Goal: Task Accomplishment & Management: Manage account settings

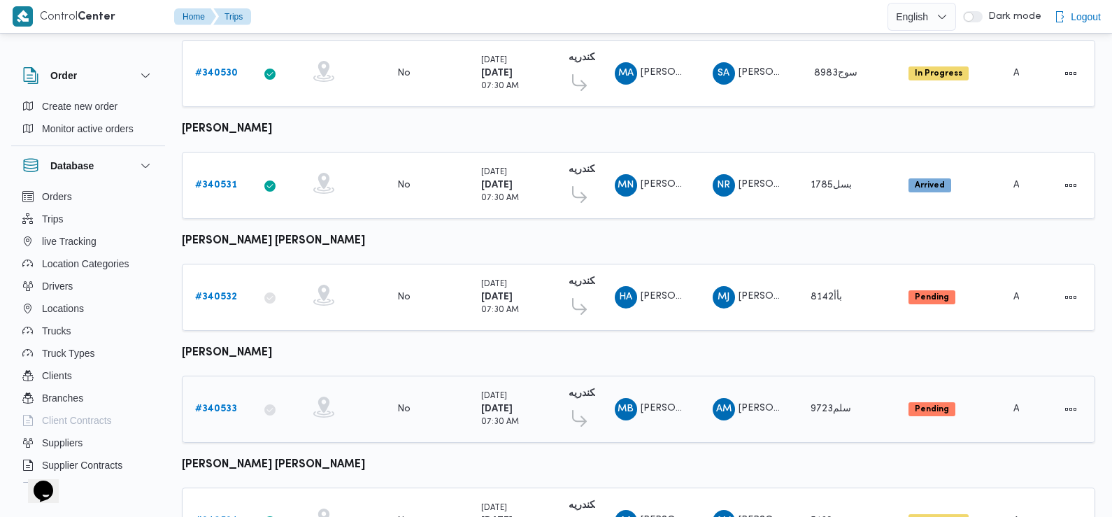
scroll to position [1139, 0]
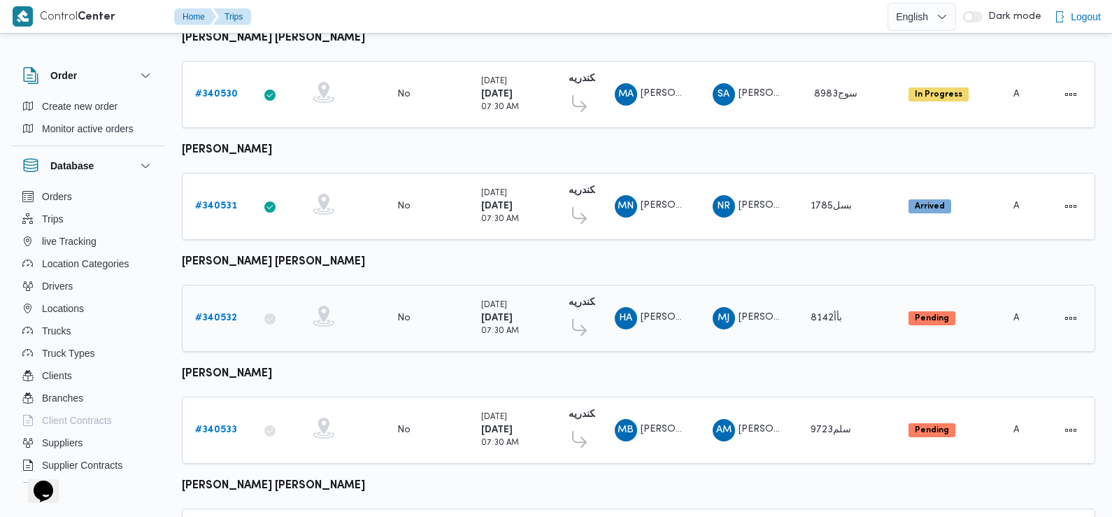
click at [219, 313] on b "# 340532" at bounding box center [216, 317] width 42 height 9
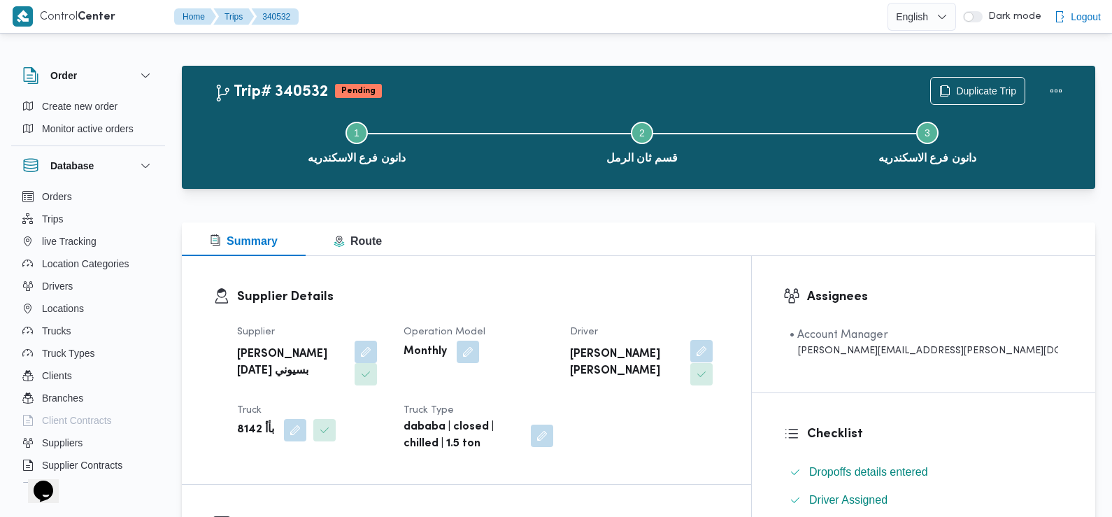
click at [713, 348] on button "button" at bounding box center [702, 351] width 22 height 22
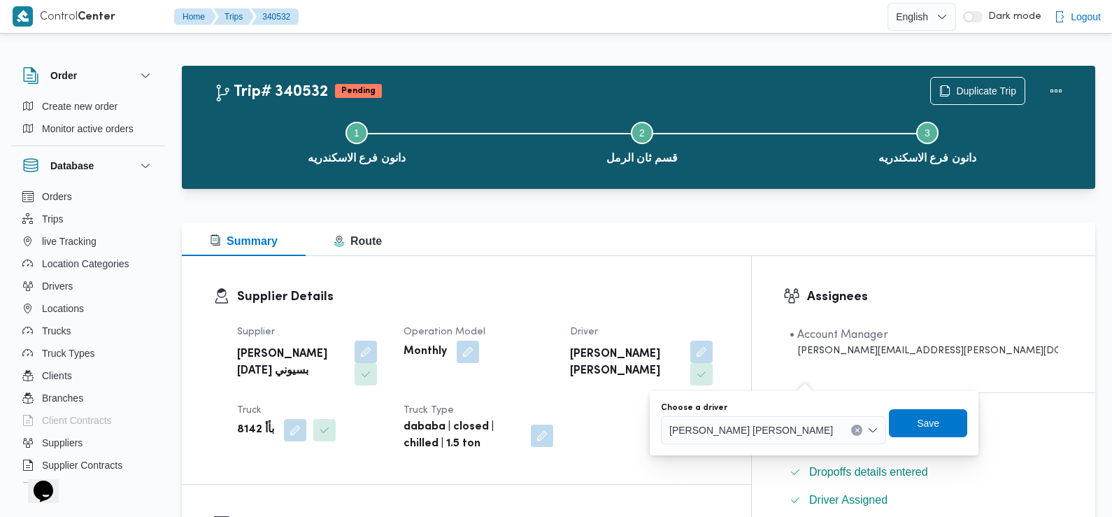
click at [759, 434] on span "هاني ايهاب صبحي عبدالعزيز ابراهيم" at bounding box center [752, 429] width 164 height 15
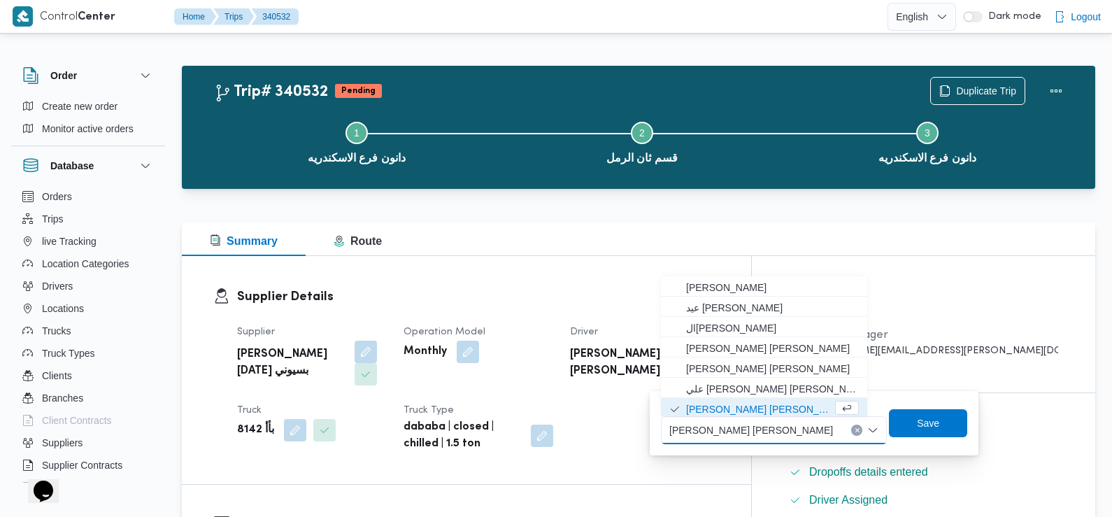
scroll to position [2, 0]
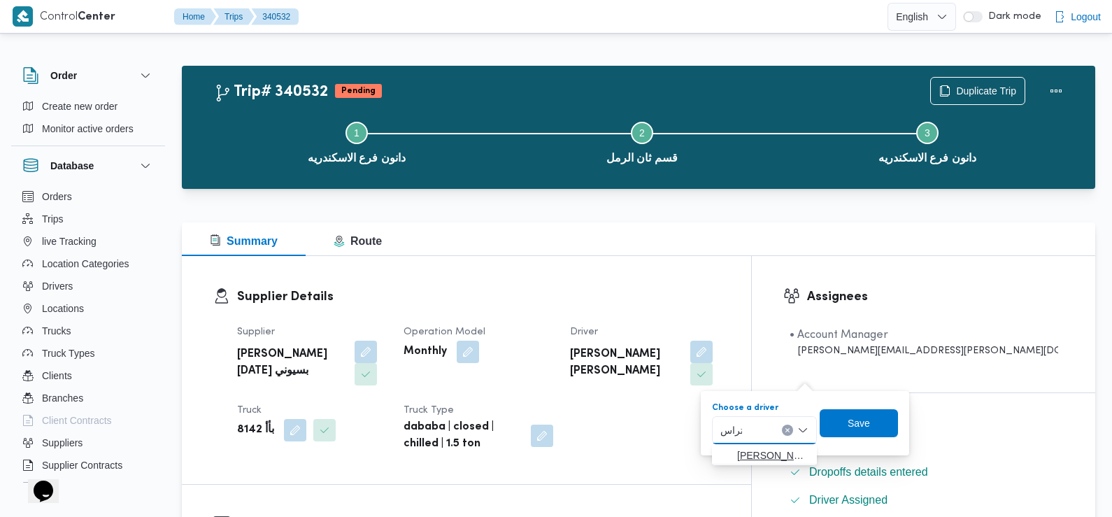
type input "تراس"
click at [770, 453] on span "صلاح محمد محمد ال تراس" at bounding box center [772, 455] width 71 height 17
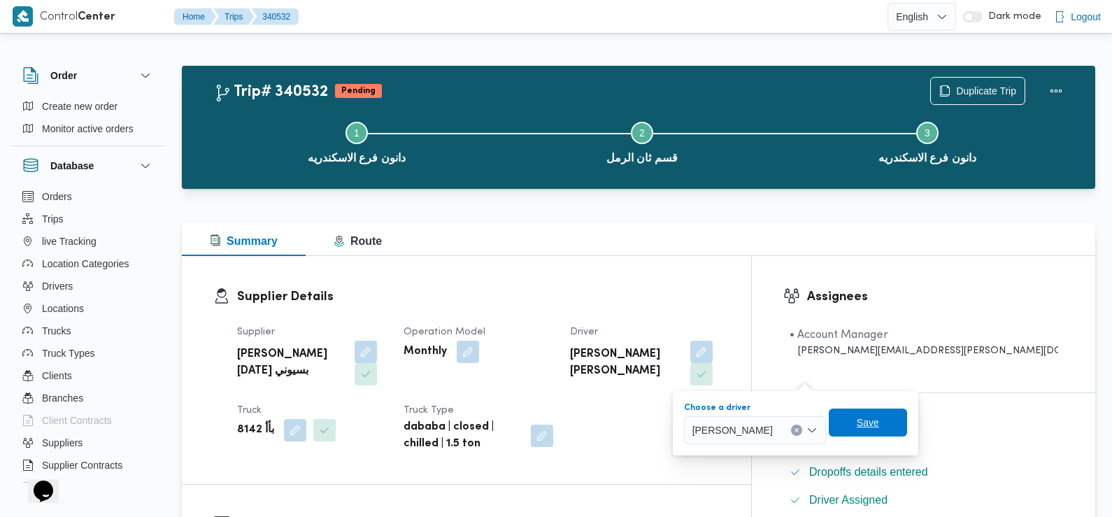
click at [877, 423] on span "Save" at bounding box center [868, 422] width 22 height 17
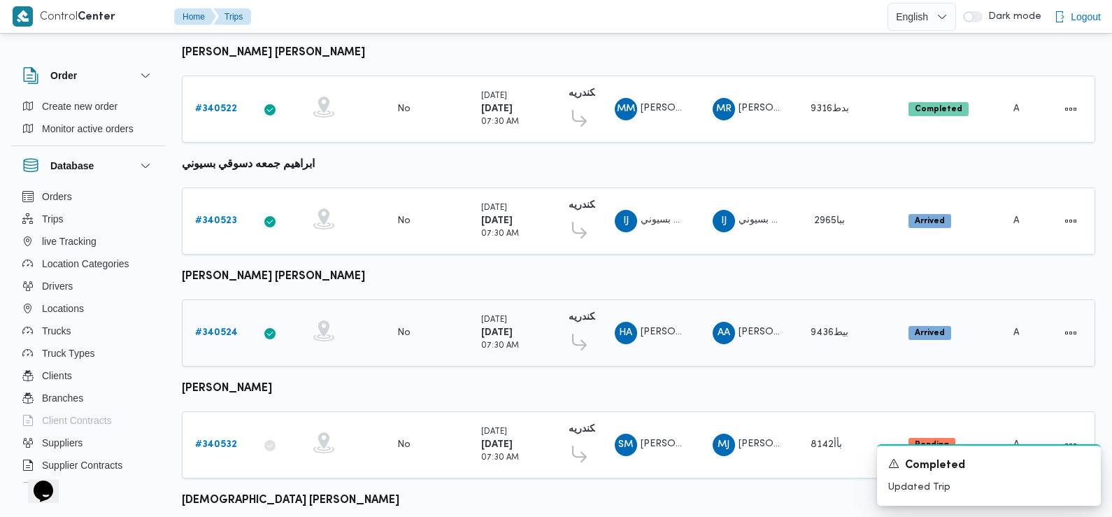
scroll to position [1228, 0]
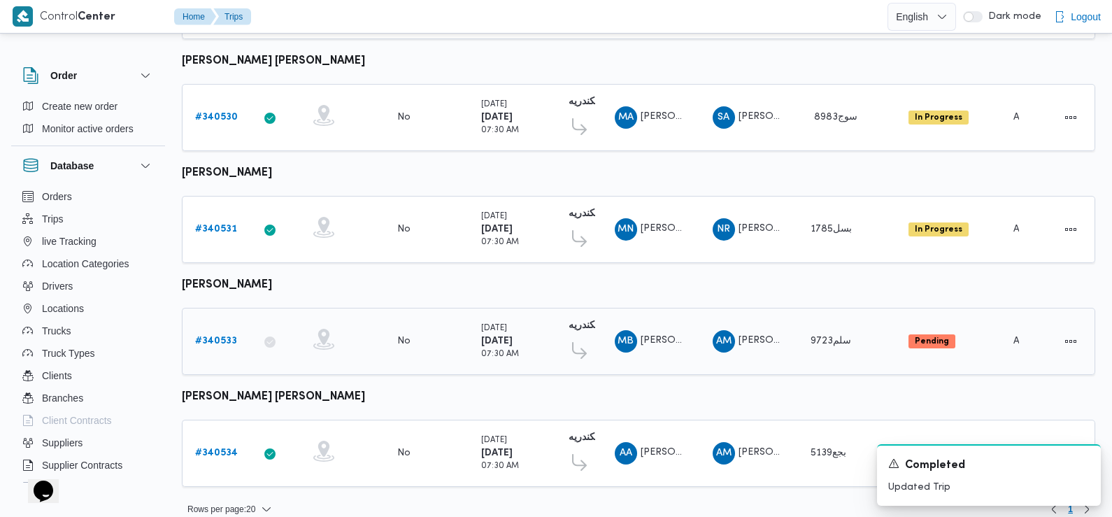
click at [215, 337] on b "# 340533" at bounding box center [216, 341] width 42 height 9
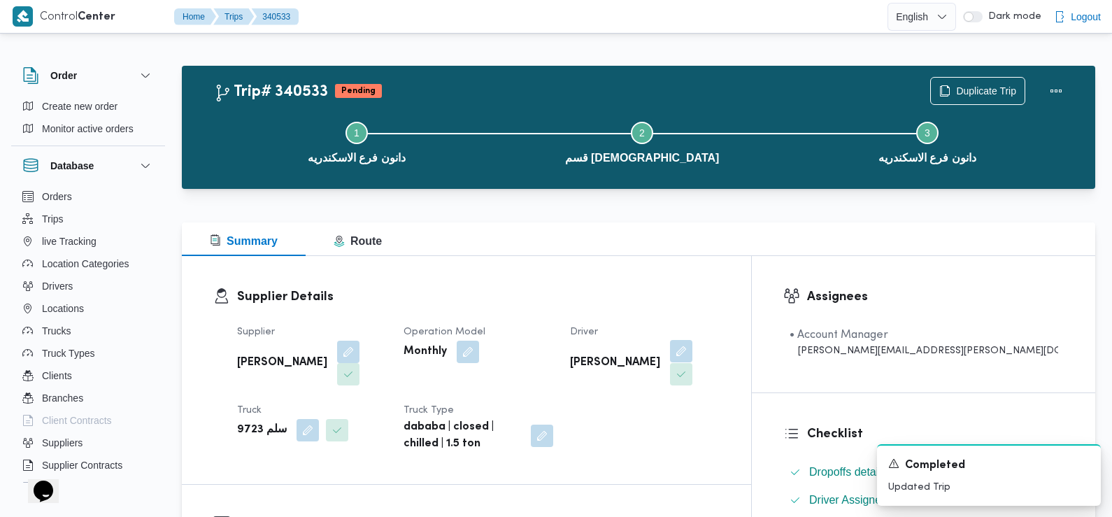
click at [693, 351] on button "button" at bounding box center [681, 351] width 22 height 22
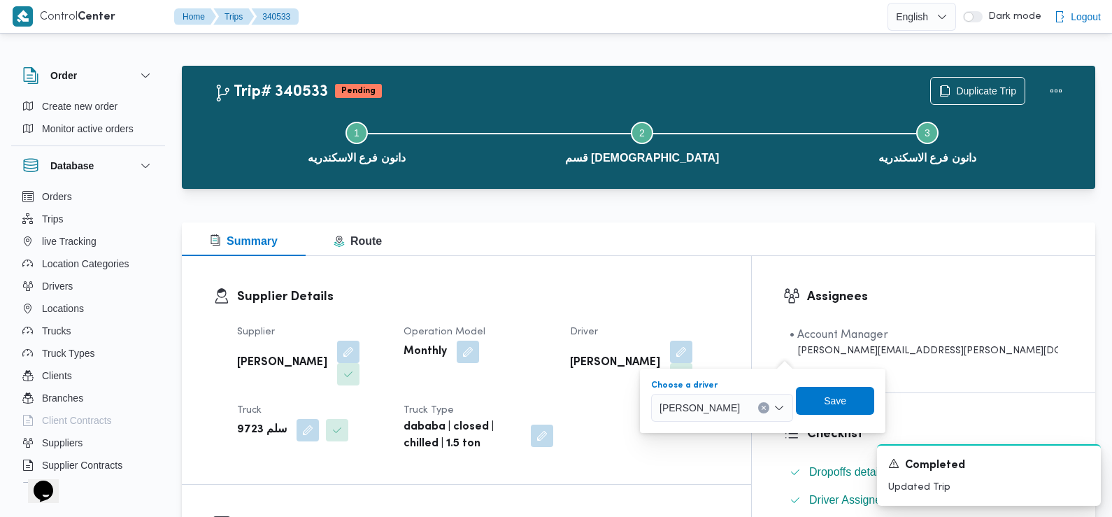
click at [740, 417] on div "مصطفي بكر عبدالمعطي حسن" at bounding box center [722, 408] width 142 height 28
type input "محمود احمد"
click at [742, 427] on span "محمود احمد مبارك" at bounding box center [752, 433] width 71 height 17
click at [856, 398] on span "Save" at bounding box center [860, 400] width 22 height 17
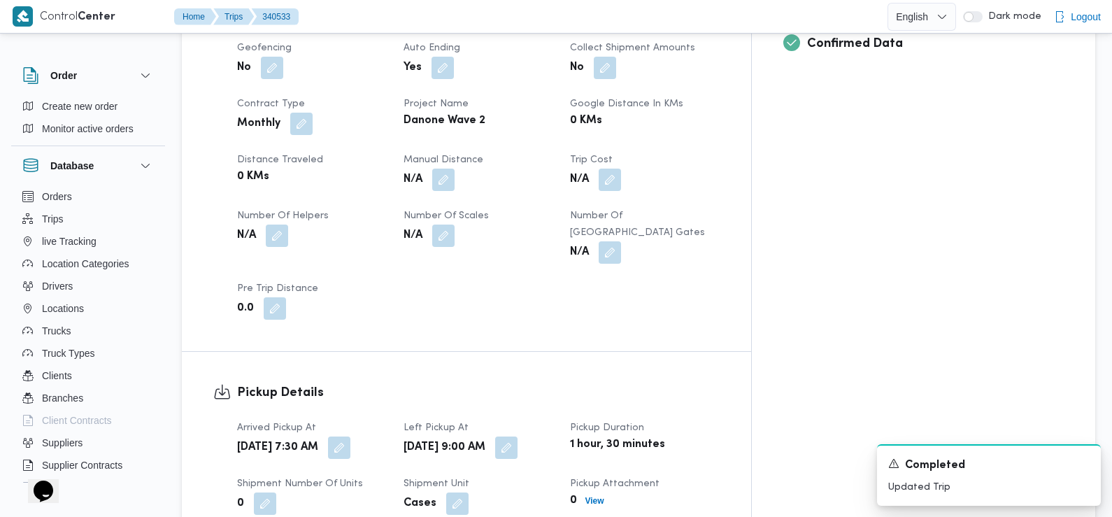
scroll to position [0, 0]
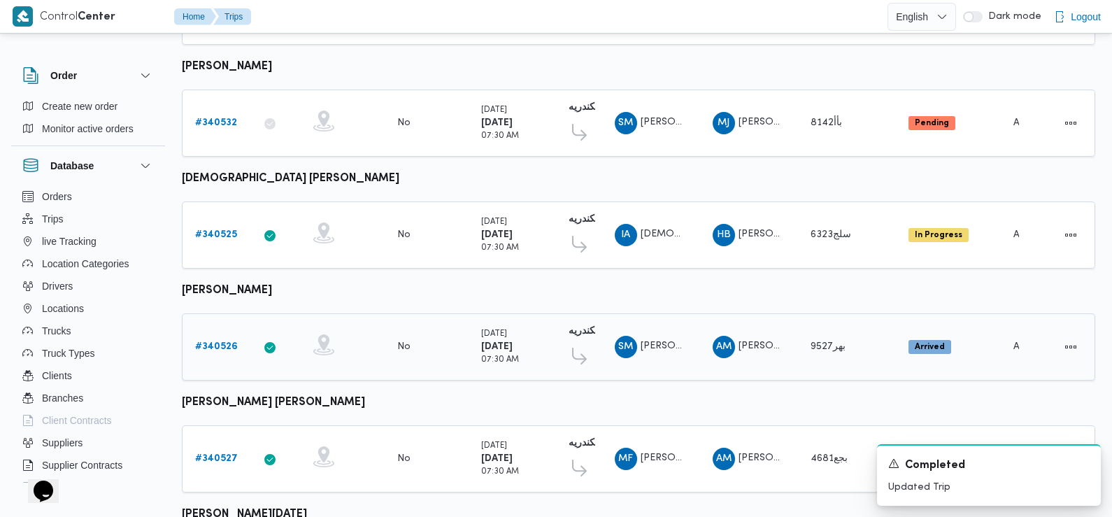
scroll to position [539, 0]
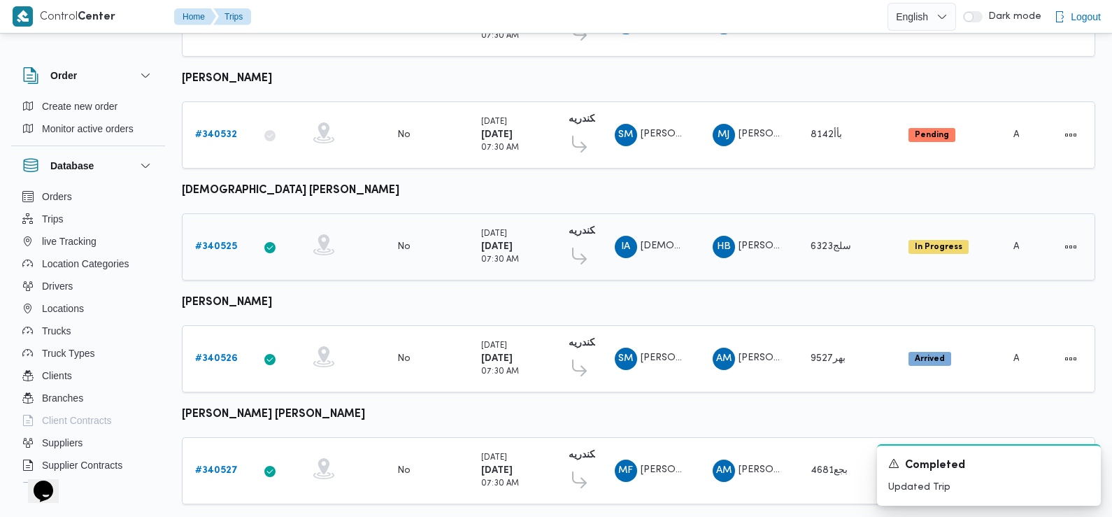
click at [216, 233] on div "# 340525" at bounding box center [217, 247] width 55 height 28
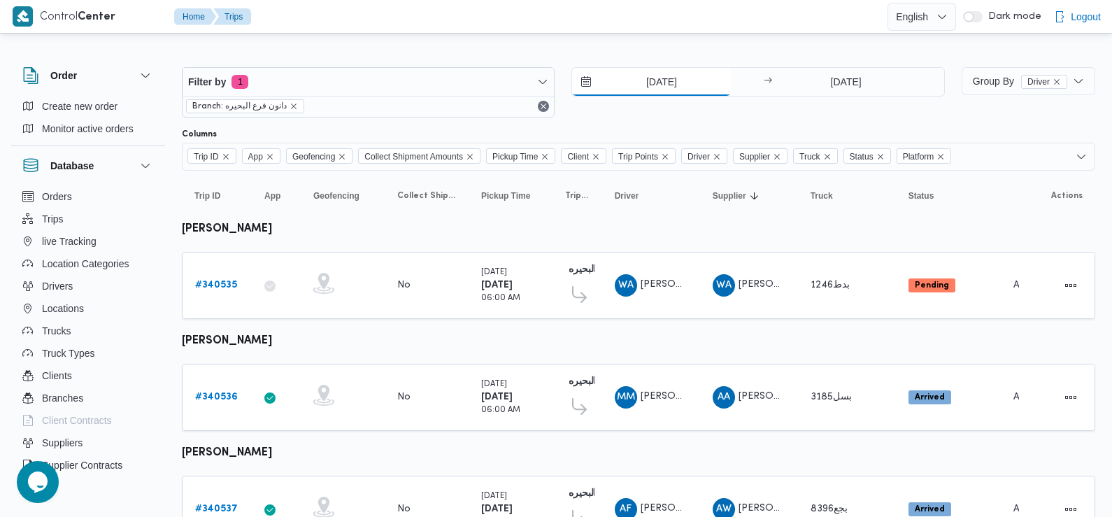
click at [661, 80] on input "1/10/2025" at bounding box center [651, 82] width 159 height 28
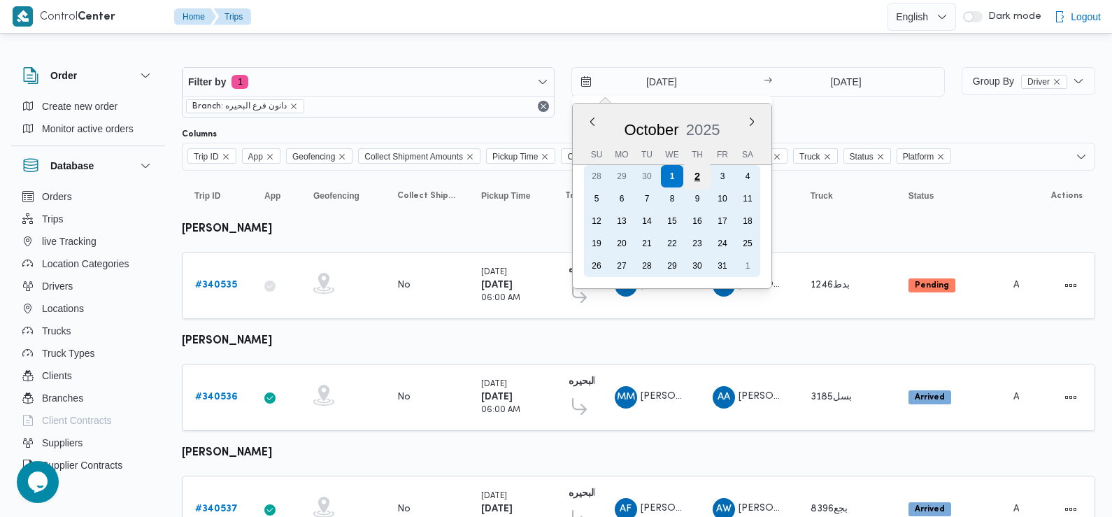
click at [696, 177] on div "2" at bounding box center [697, 176] width 27 height 27
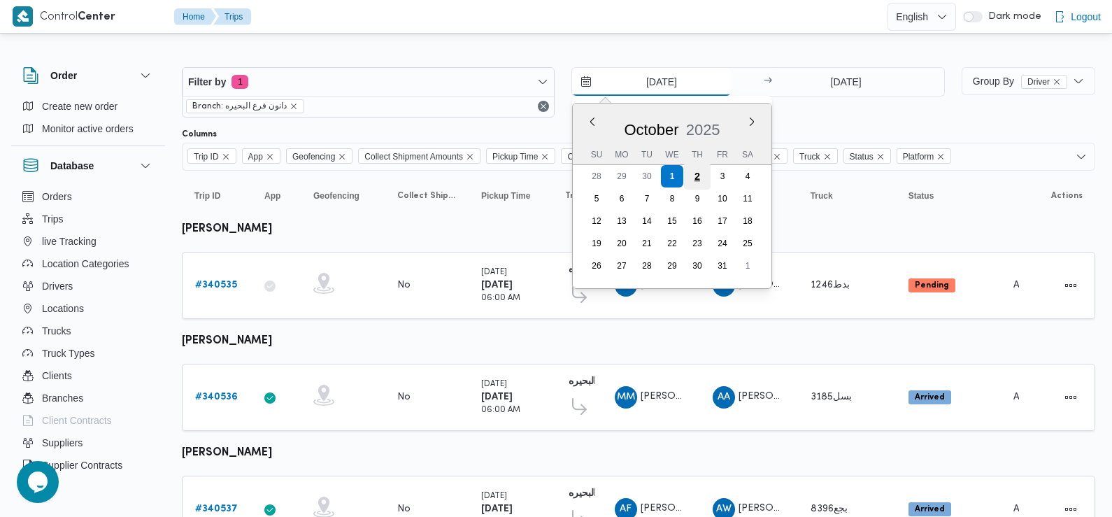
type input "2/10/2025"
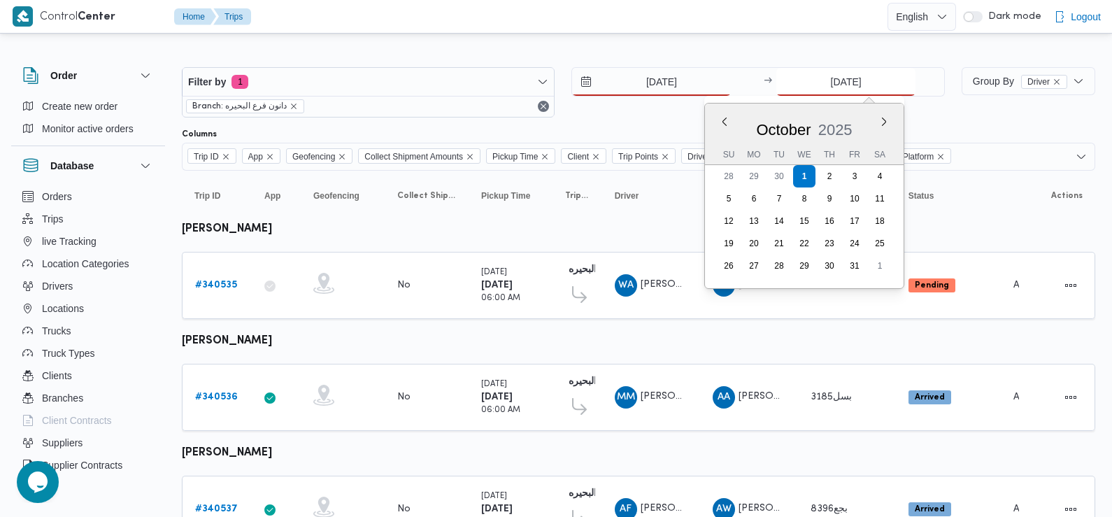
click at [835, 79] on input "1/10/2025" at bounding box center [846, 82] width 139 height 28
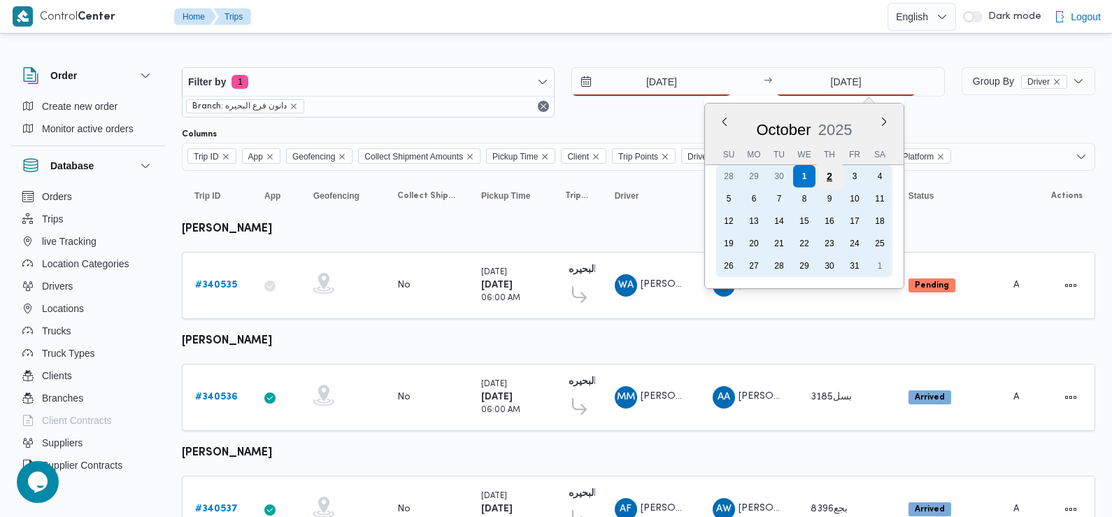
click at [831, 177] on div "2" at bounding box center [829, 176] width 27 height 27
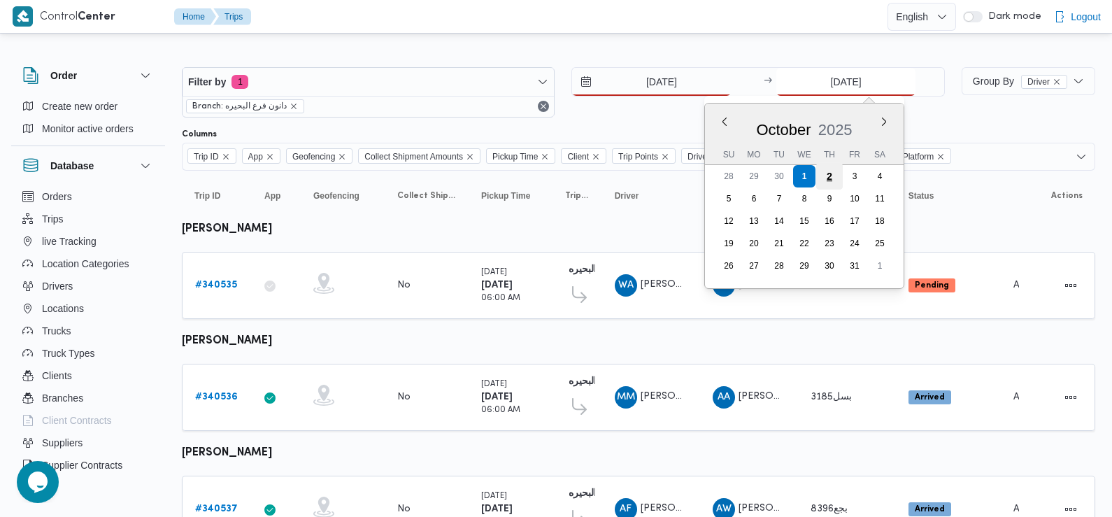
type input "2/10/2025"
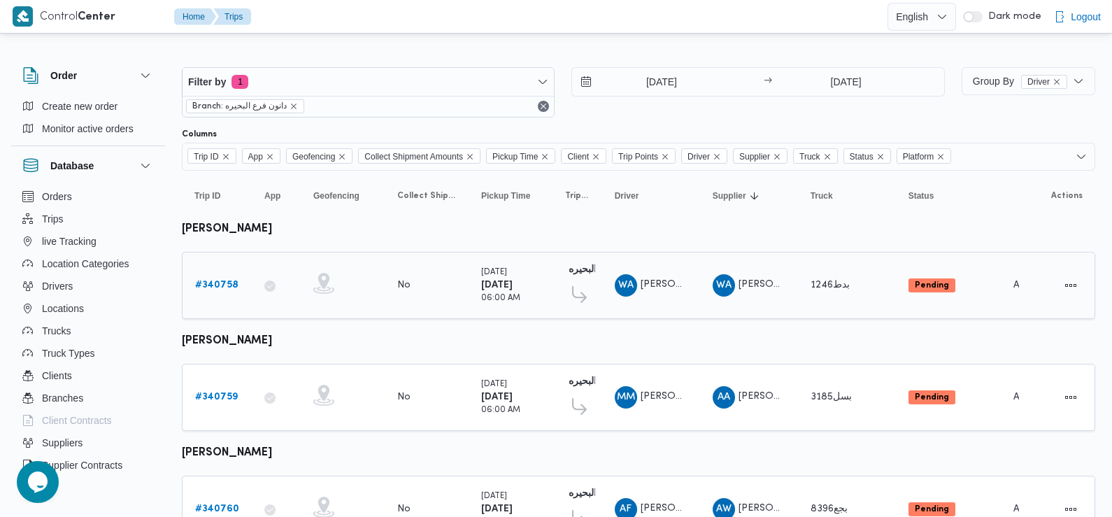
click at [217, 284] on b "# 340758" at bounding box center [216, 285] width 43 height 9
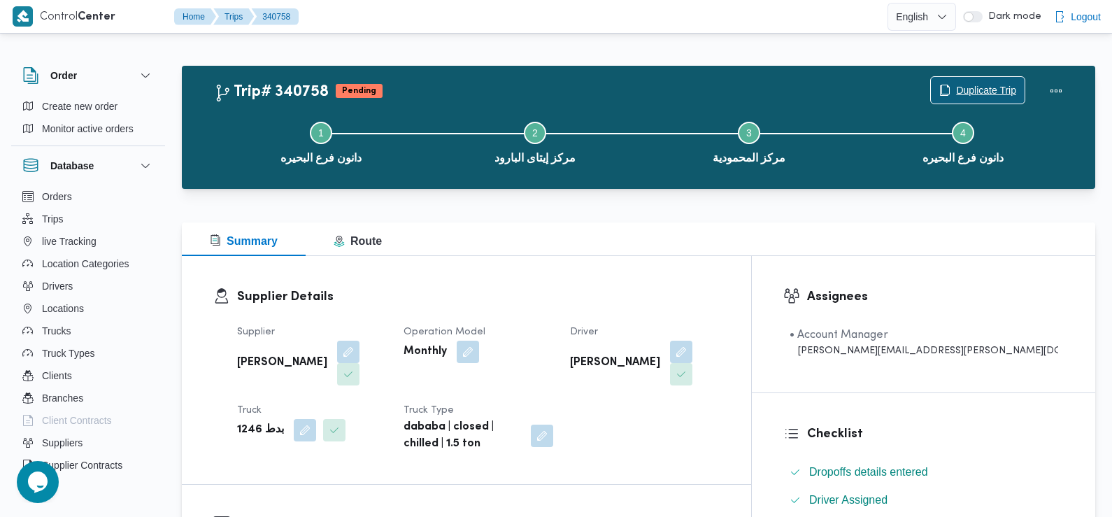
click at [969, 90] on span "Duplicate Trip" at bounding box center [986, 90] width 60 height 17
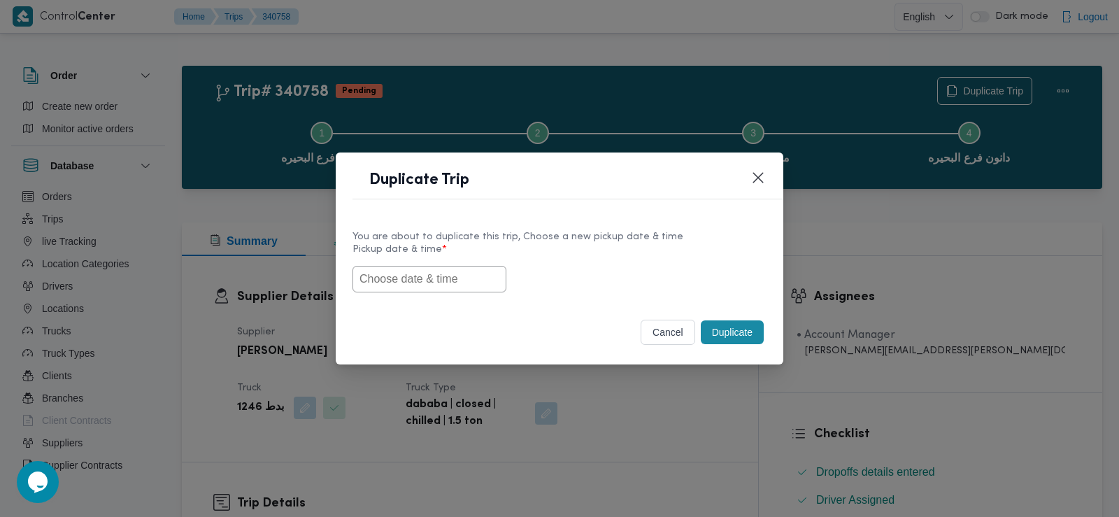
click at [418, 283] on input "text" at bounding box center [430, 279] width 154 height 27
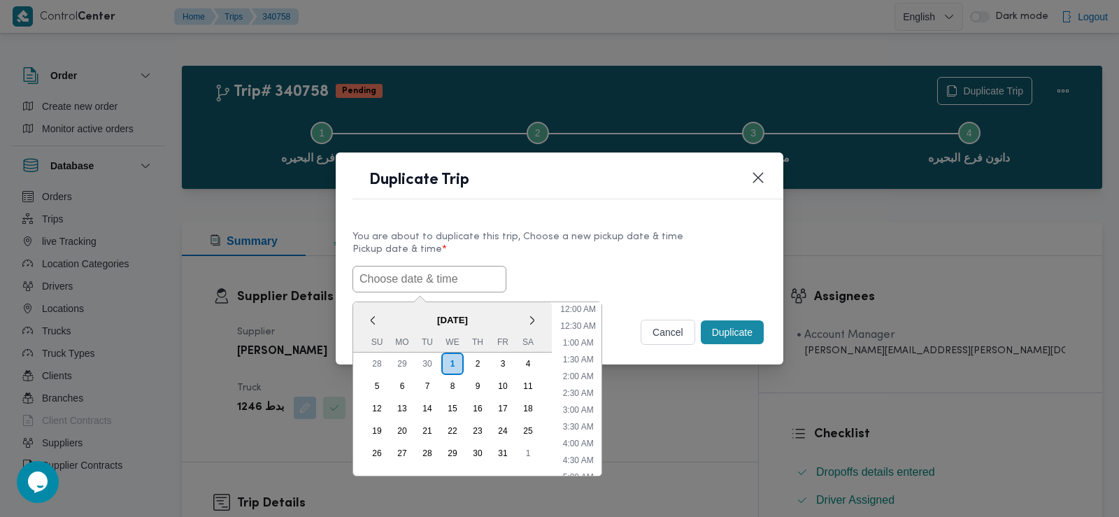
scroll to position [374, 0]
click at [392, 315] on span "October 2025" at bounding box center [452, 320] width 199 height 24
click at [478, 362] on div "2" at bounding box center [478, 364] width 27 height 27
click at [586, 371] on li "7:30 AM" at bounding box center [579, 378] width 42 height 14
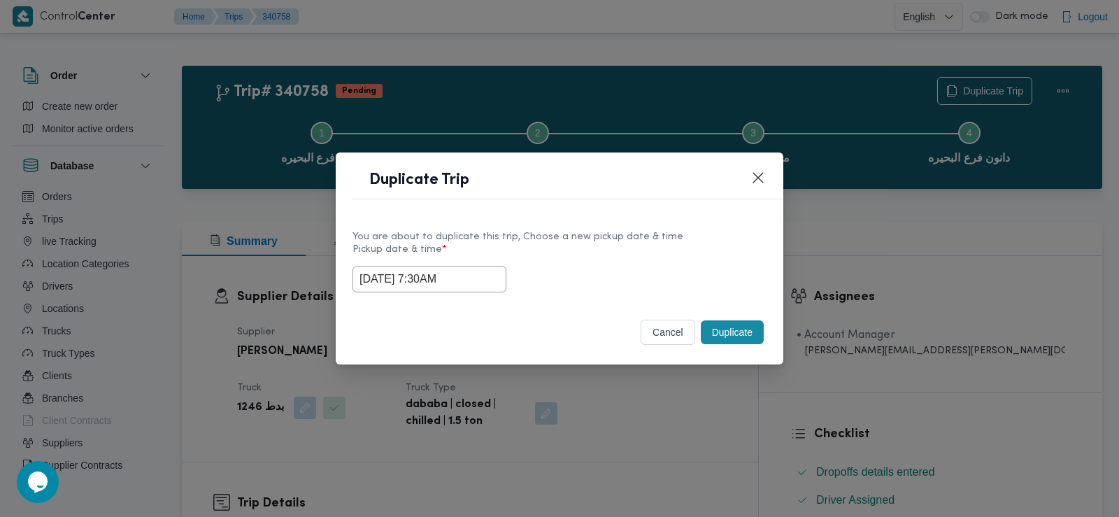
click at [445, 277] on input "02/10/2025 7:30AM" at bounding box center [430, 279] width 154 height 27
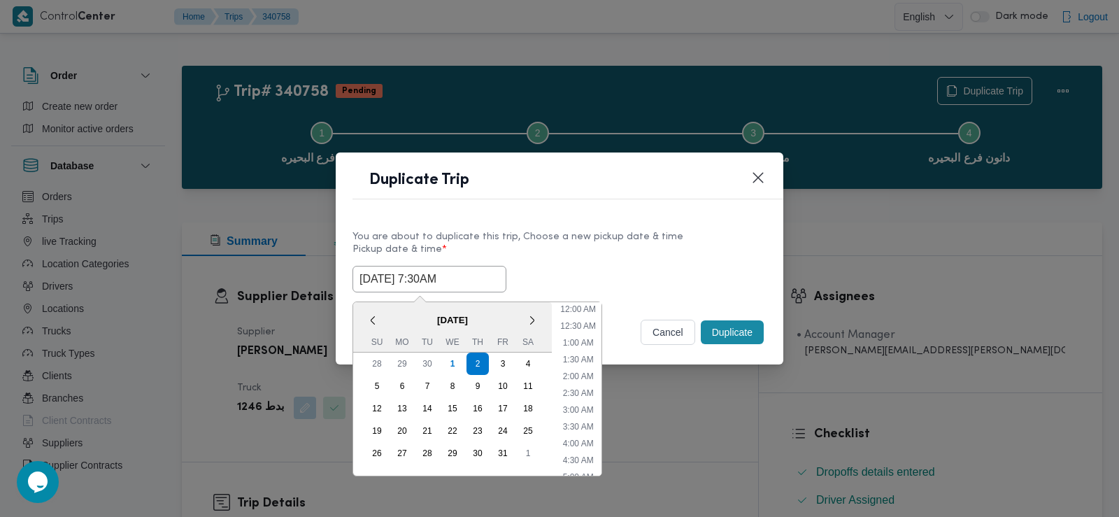
scroll to position [172, 0]
click at [591, 351] on li "6:30 AM" at bounding box center [579, 355] width 42 height 14
type input "02/10/2025 6:30AM"
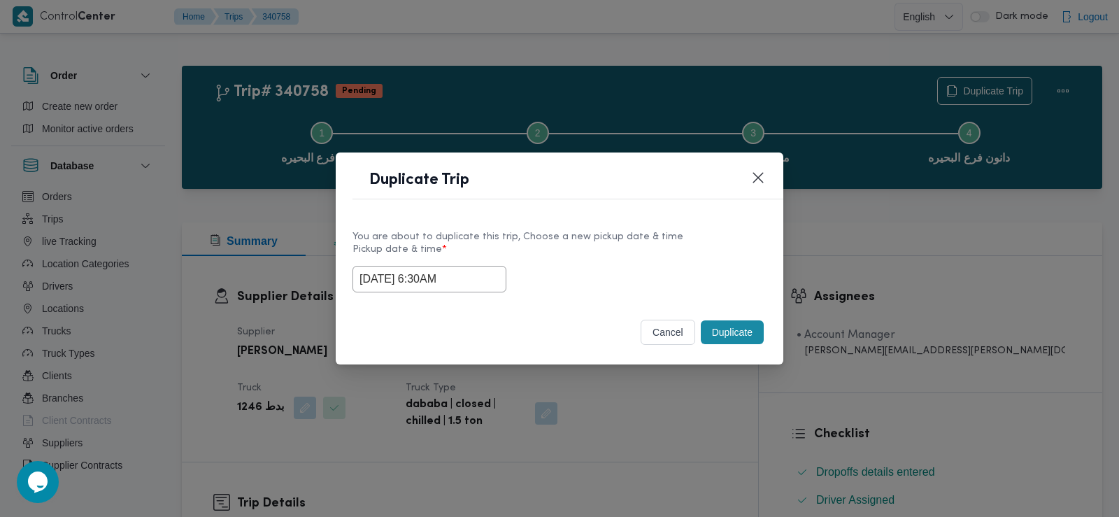
click at [399, 273] on input "02/10/2025 6:30AM" at bounding box center [430, 279] width 154 height 27
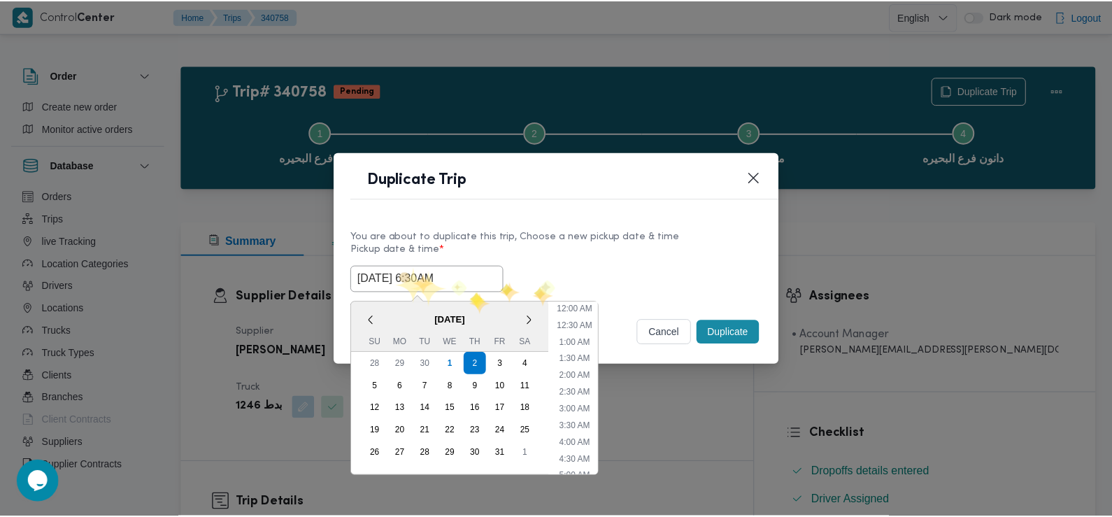
scroll to position [139, 0]
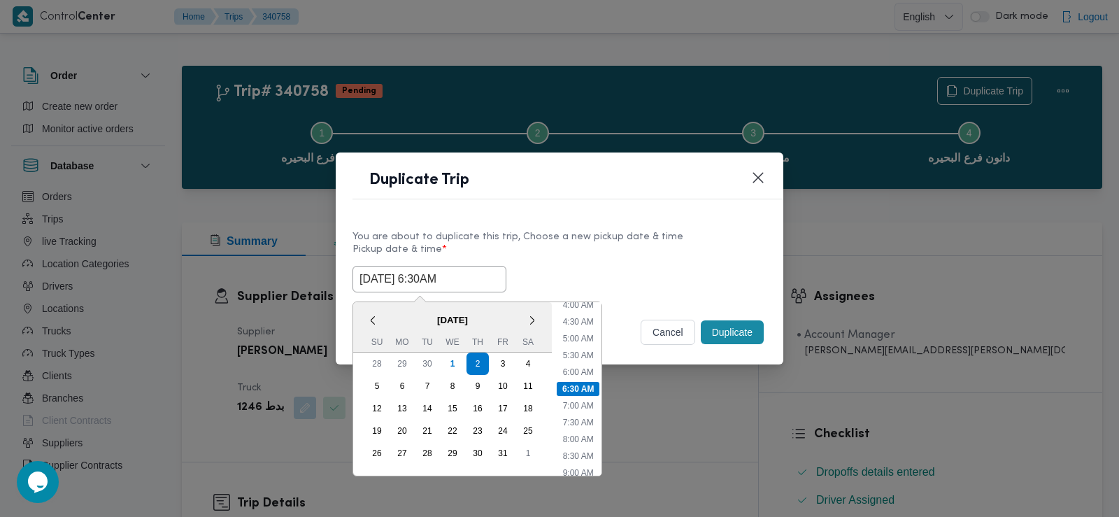
click at [399, 273] on input "02/10/2025 6:30AM" at bounding box center [430, 279] width 154 height 27
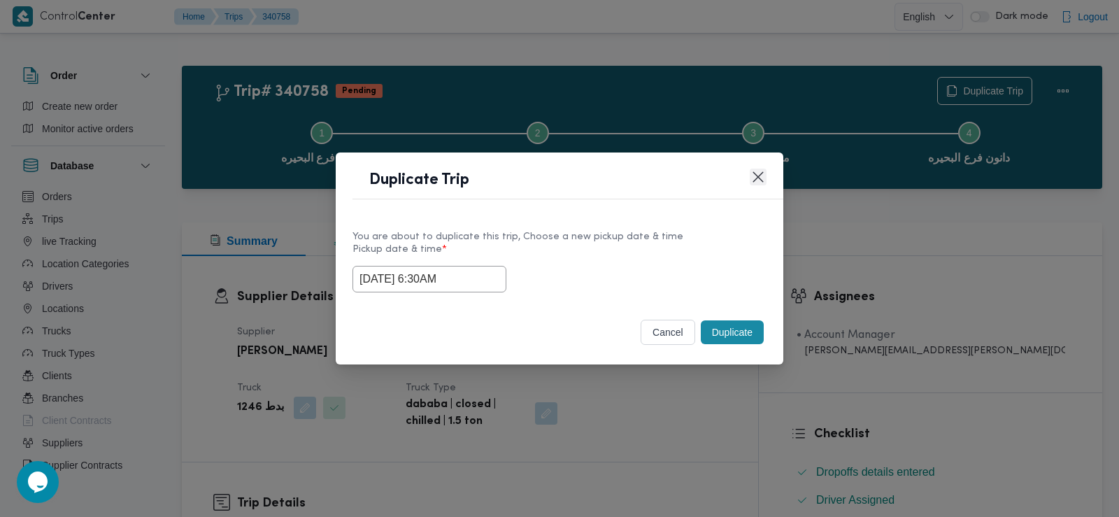
click at [759, 172] on button "Closes this modal window" at bounding box center [758, 177] width 17 height 17
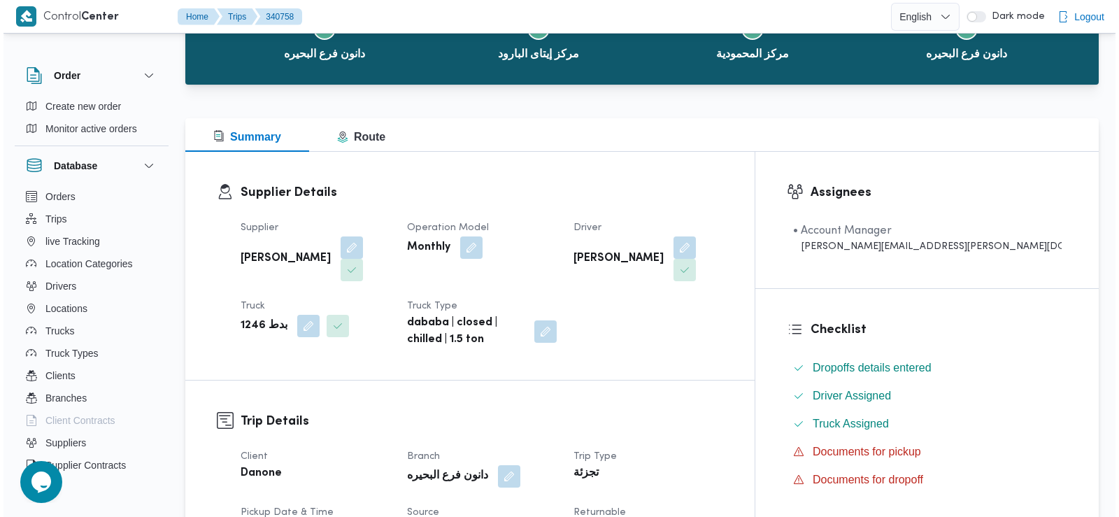
scroll to position [0, 0]
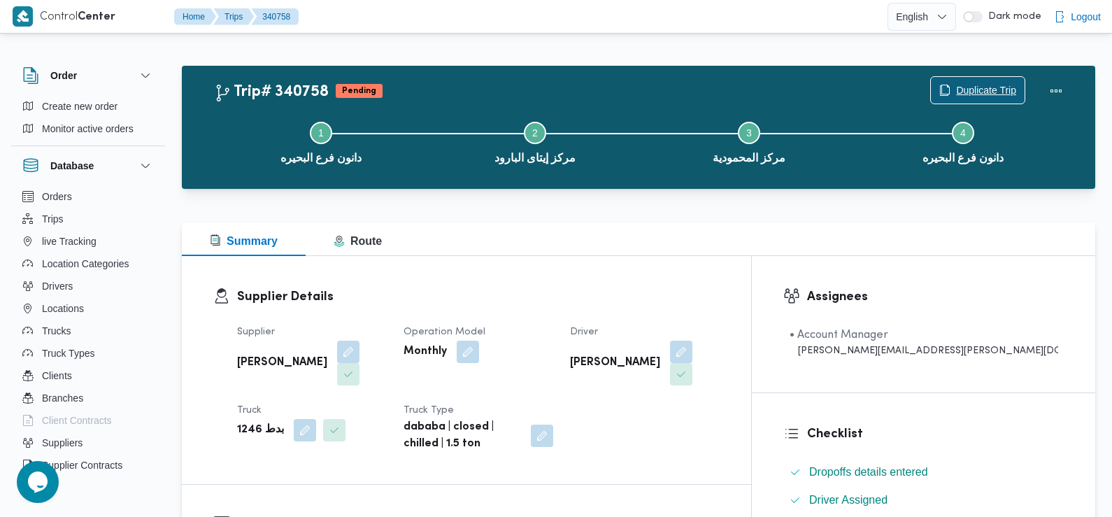
click at [963, 90] on span "Duplicate Trip" at bounding box center [986, 90] width 60 height 17
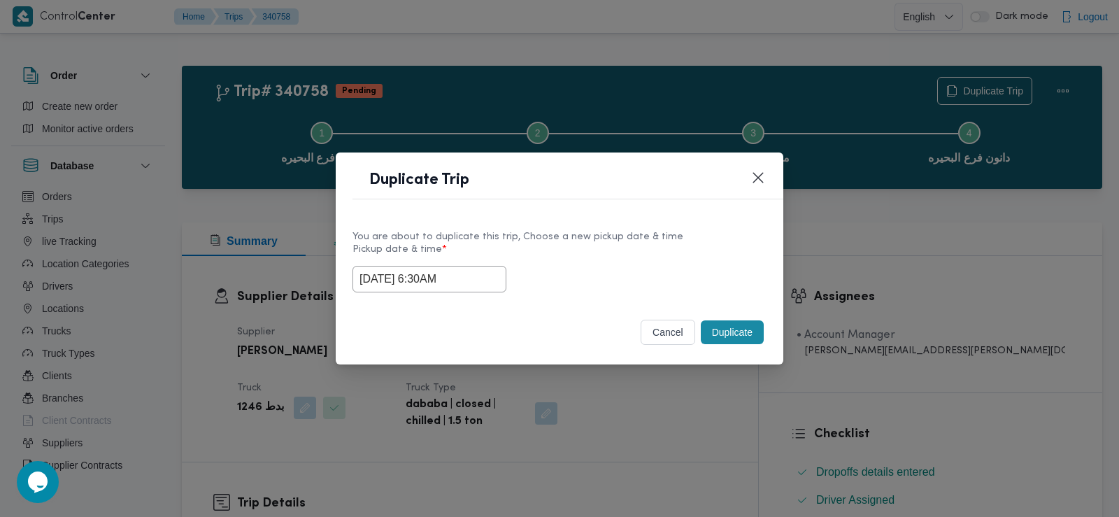
click at [437, 273] on input "02/10/2025 6:30AM" at bounding box center [430, 279] width 154 height 27
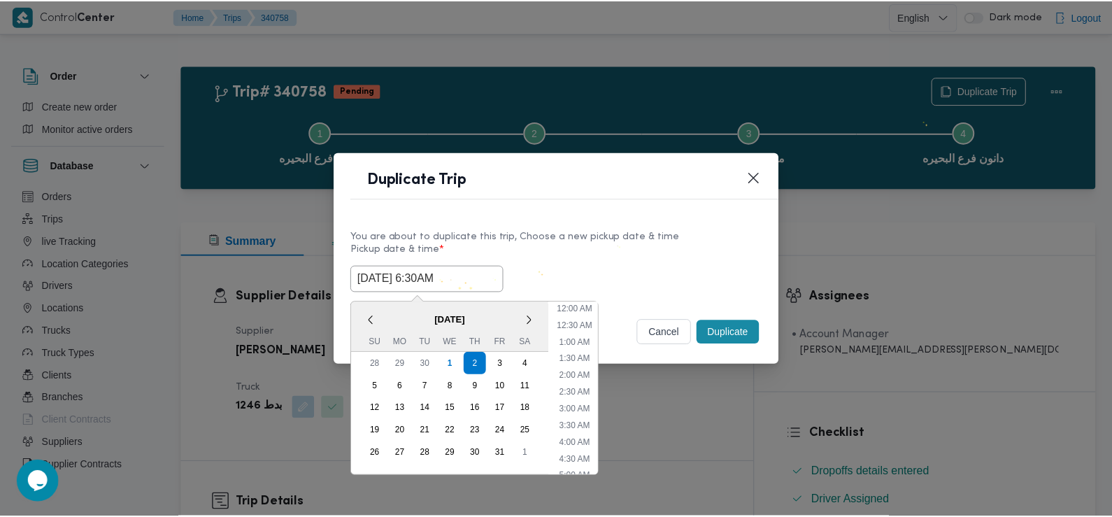
scroll to position [139, 0]
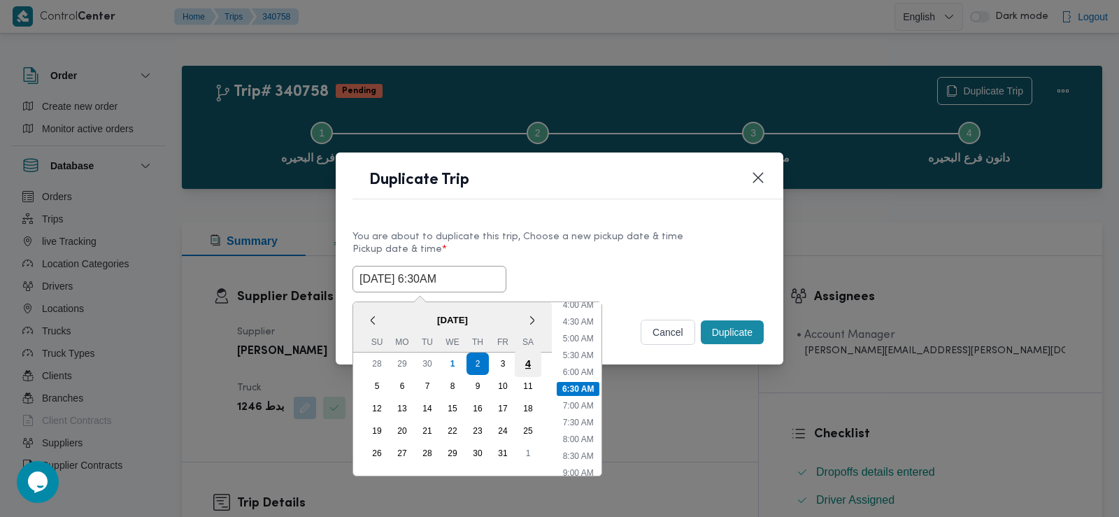
click at [533, 363] on div "4" at bounding box center [528, 364] width 27 height 27
type input "04/10/2025 6:30AM"
click at [588, 261] on label "Pickup date & time *" at bounding box center [560, 255] width 414 height 22
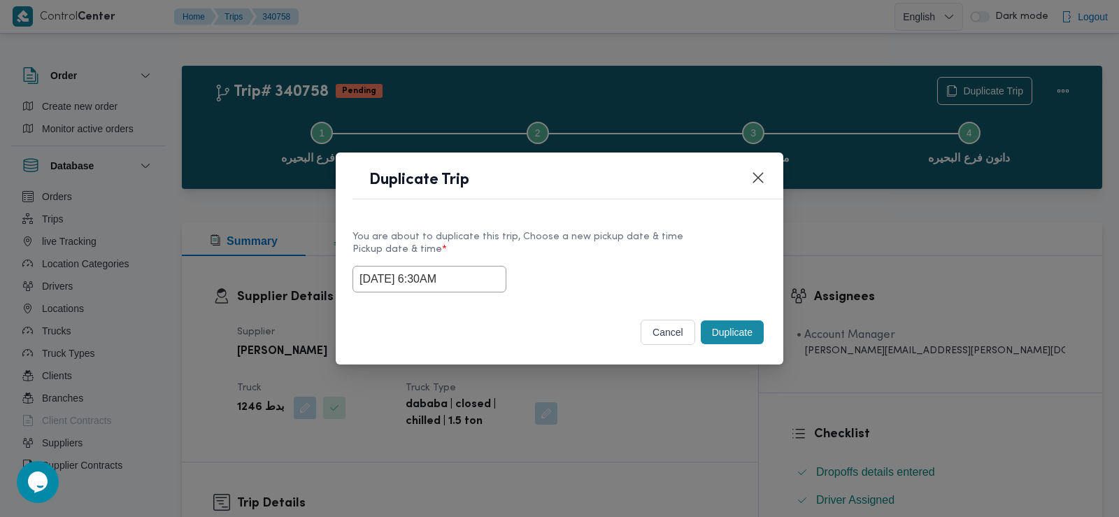
click at [739, 337] on button "Duplicate" at bounding box center [732, 332] width 63 height 24
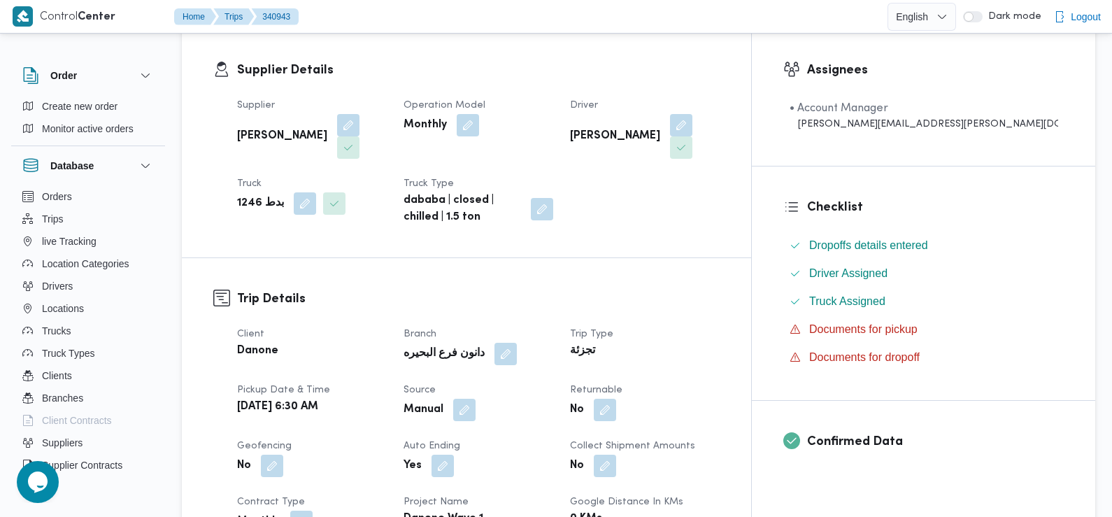
scroll to position [369, 0]
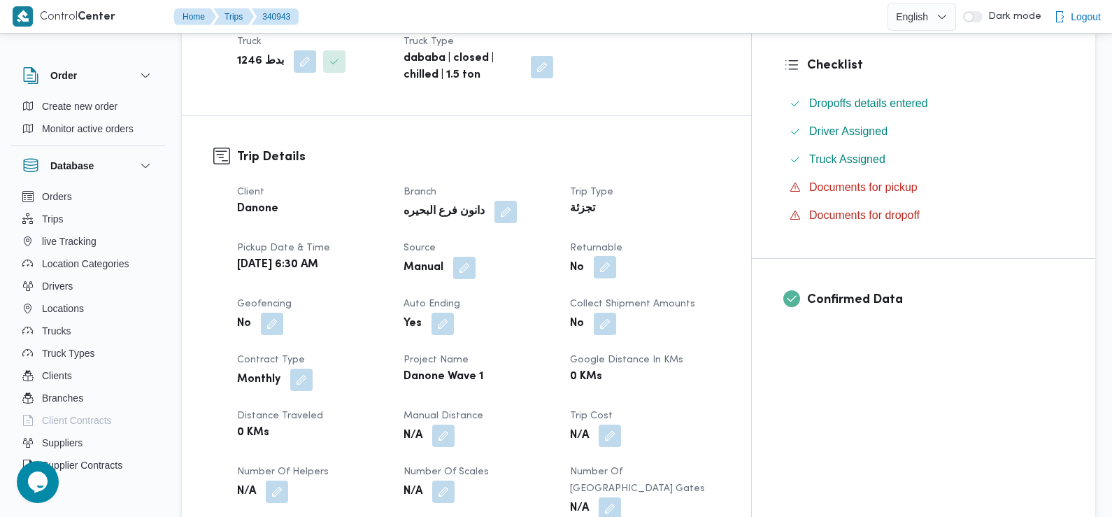
click at [616, 256] on button "button" at bounding box center [605, 267] width 22 height 22
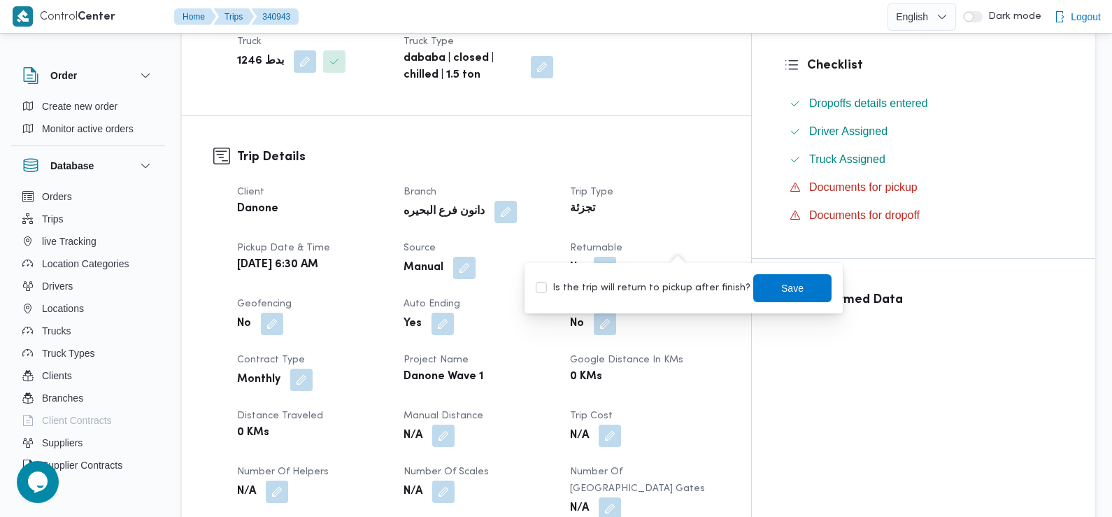
click at [644, 304] on div "You are in a dialog. To close this dialog, hit escape. Is the trip will return …" at bounding box center [684, 288] width 318 height 50
click at [637, 290] on label "Is the trip will return to pickup after finish?" at bounding box center [643, 288] width 215 height 17
checkbox input "true"
click at [781, 289] on span "Save" at bounding box center [792, 287] width 22 height 17
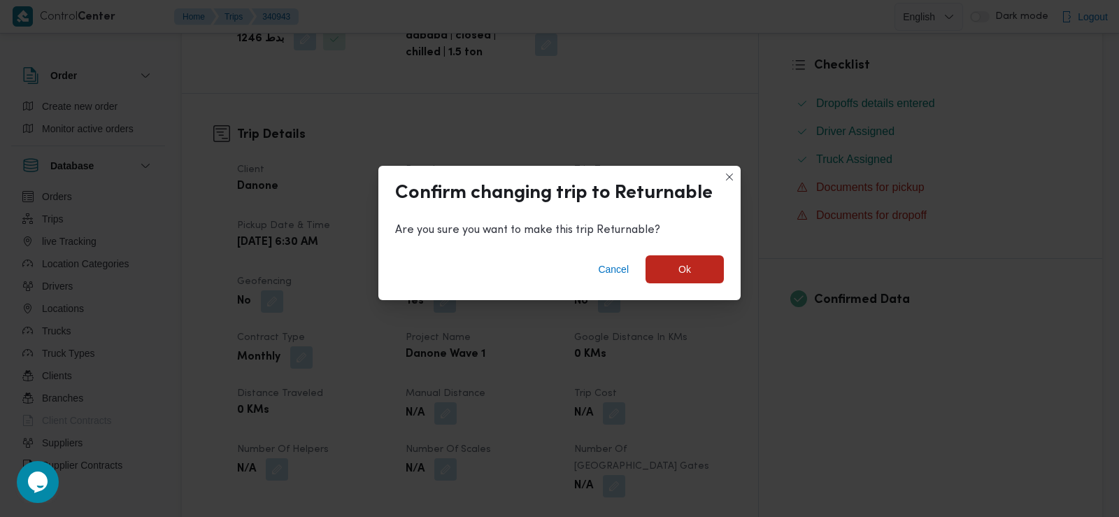
click at [666, 253] on div "Cancel Ok" at bounding box center [559, 272] width 362 height 56
click at [673, 267] on span "Ok" at bounding box center [685, 269] width 78 height 28
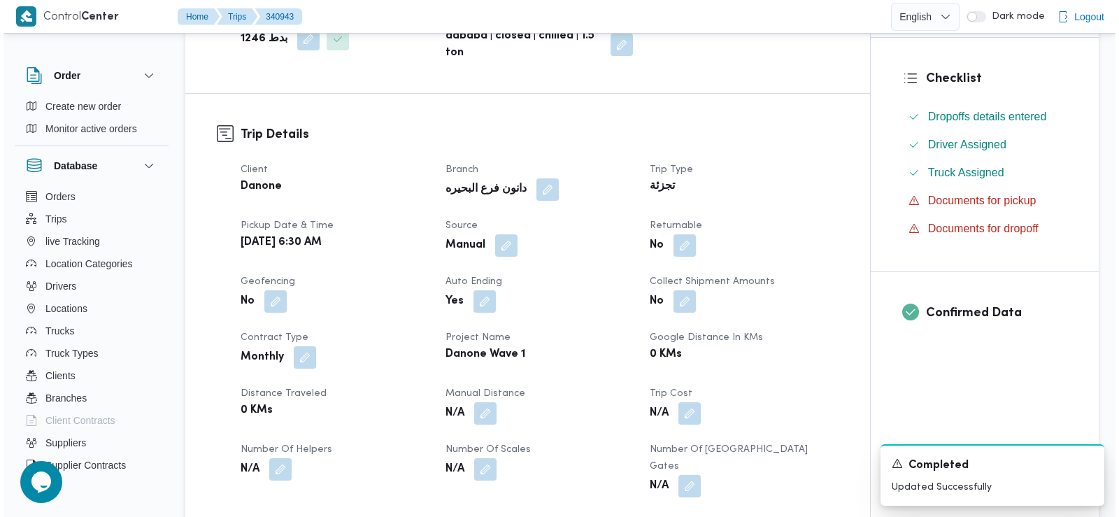
scroll to position [0, 0]
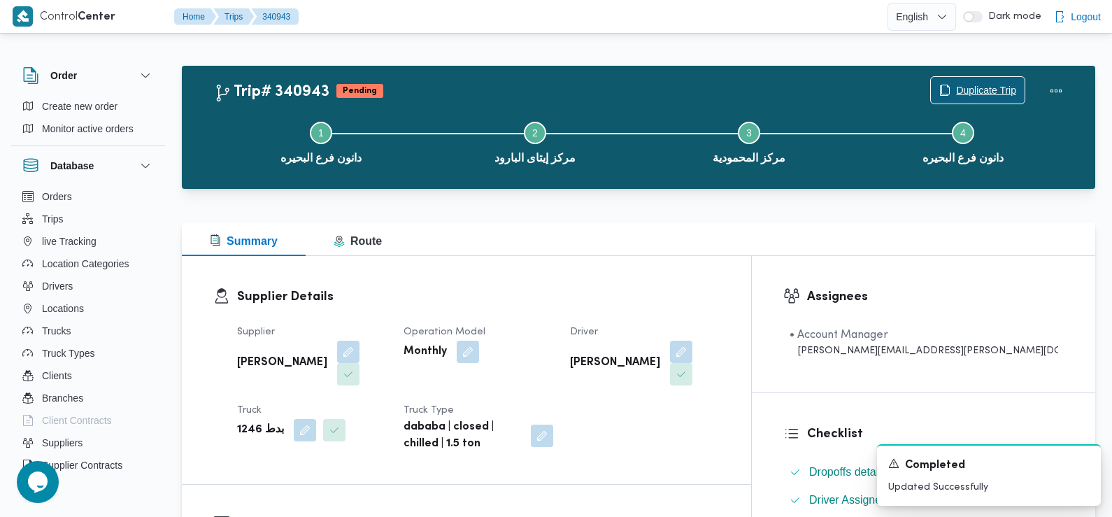
click at [1008, 87] on span "Duplicate Trip" at bounding box center [986, 90] width 60 height 17
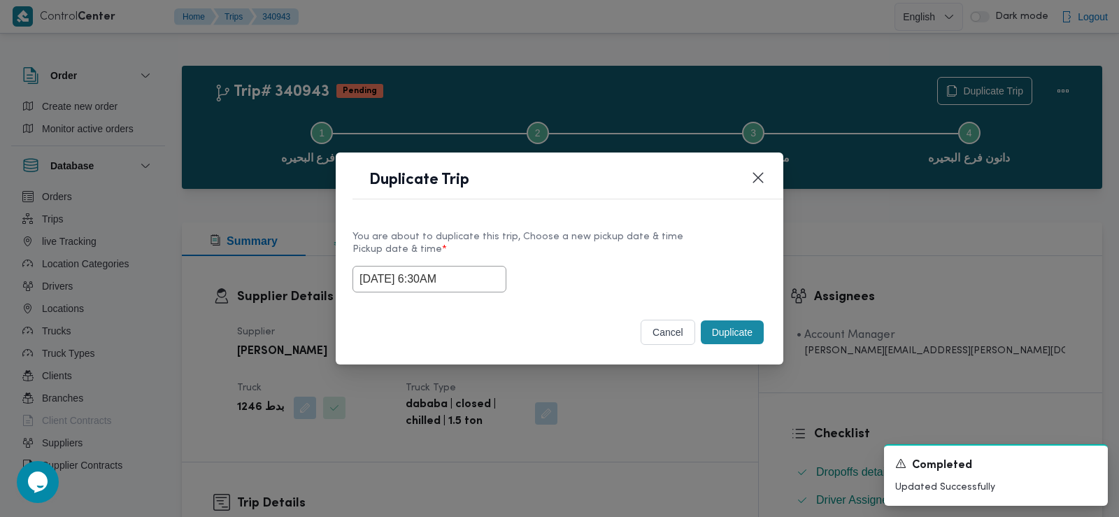
click at [432, 279] on input "04/10/2025 6:30AM" at bounding box center [430, 279] width 154 height 27
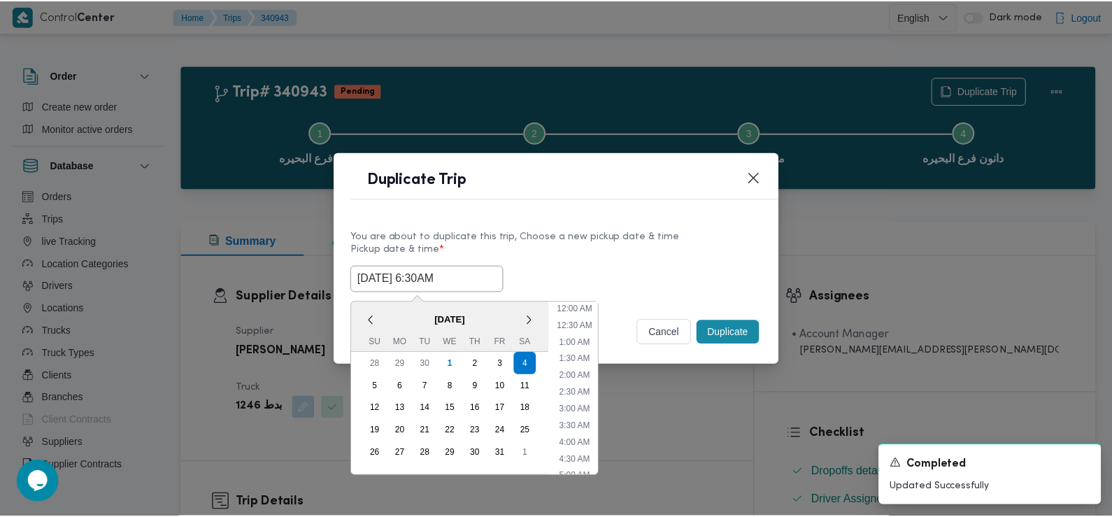
scroll to position [139, 0]
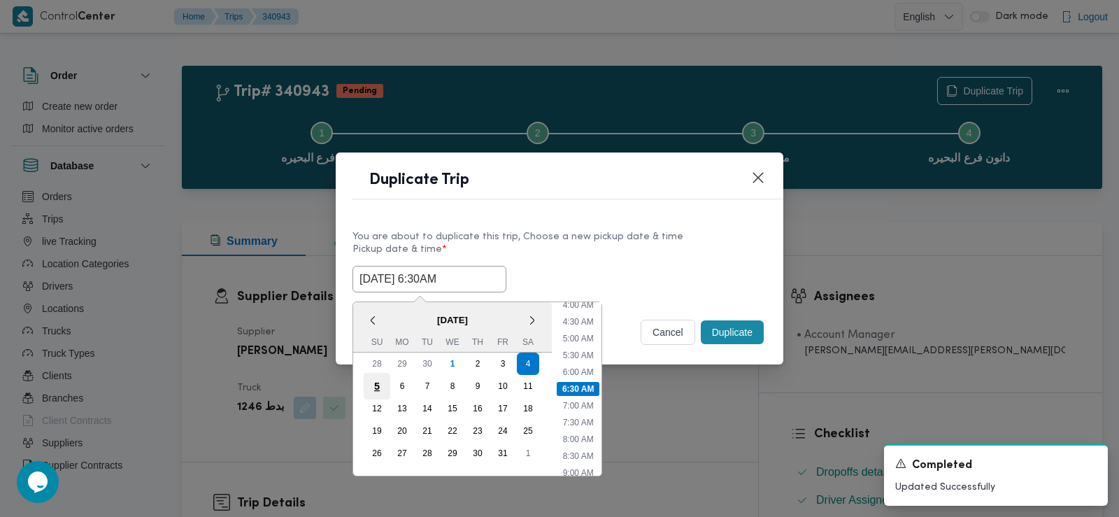
click at [377, 385] on div "5" at bounding box center [377, 386] width 27 height 27
type input "05/10/2025 6:30AM"
click at [761, 175] on button "Closes this modal window" at bounding box center [758, 177] width 17 height 17
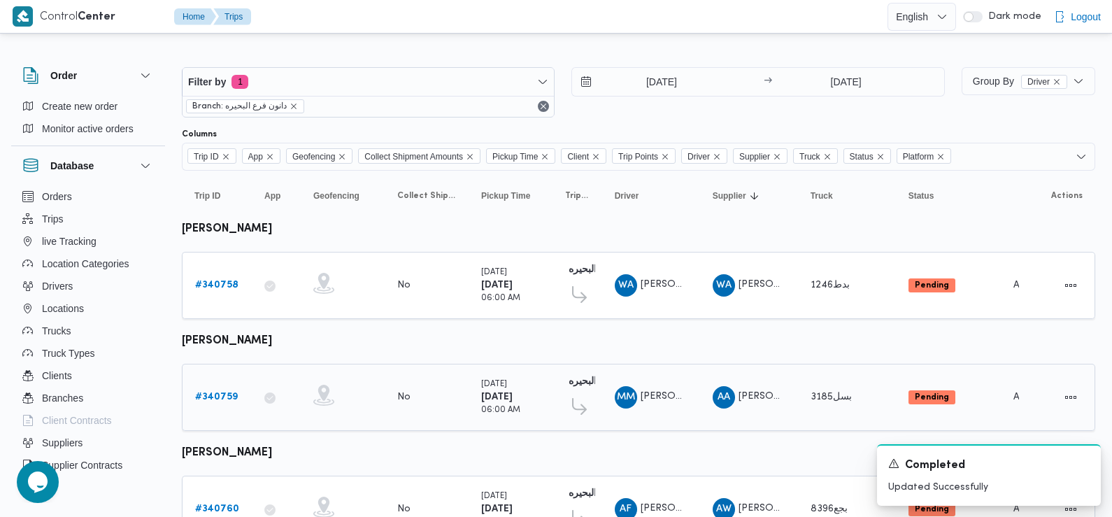
click at [218, 392] on b "# 340759" at bounding box center [216, 396] width 43 height 9
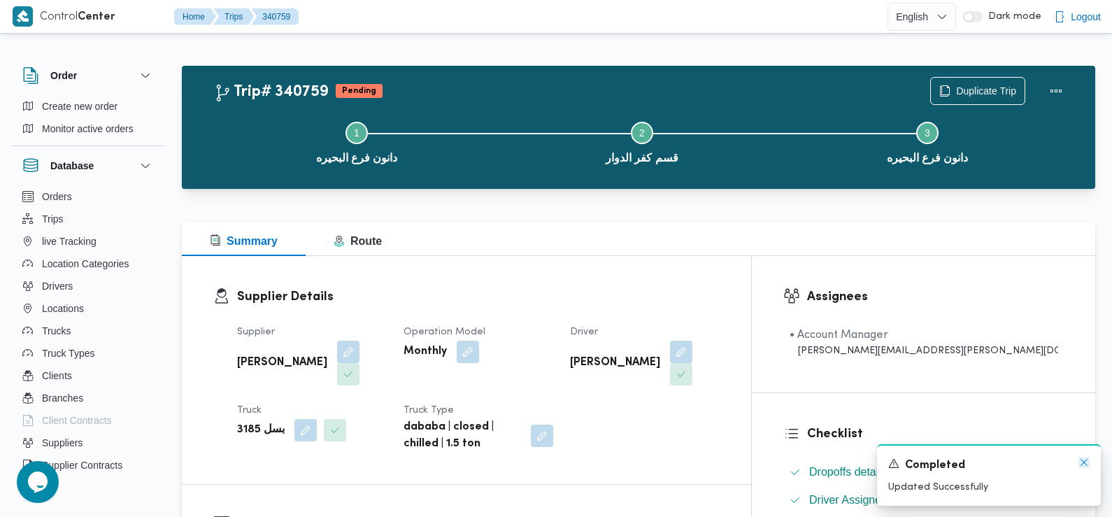
click at [1087, 462] on icon "Dismiss toast" at bounding box center [1084, 462] width 11 height 11
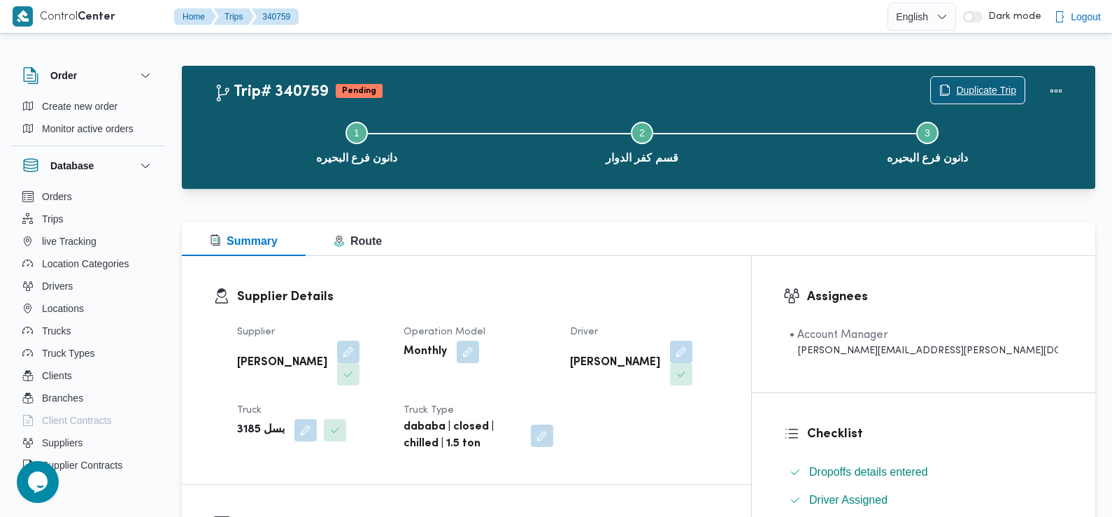
click at [990, 94] on span "Duplicate Trip" at bounding box center [986, 90] width 60 height 17
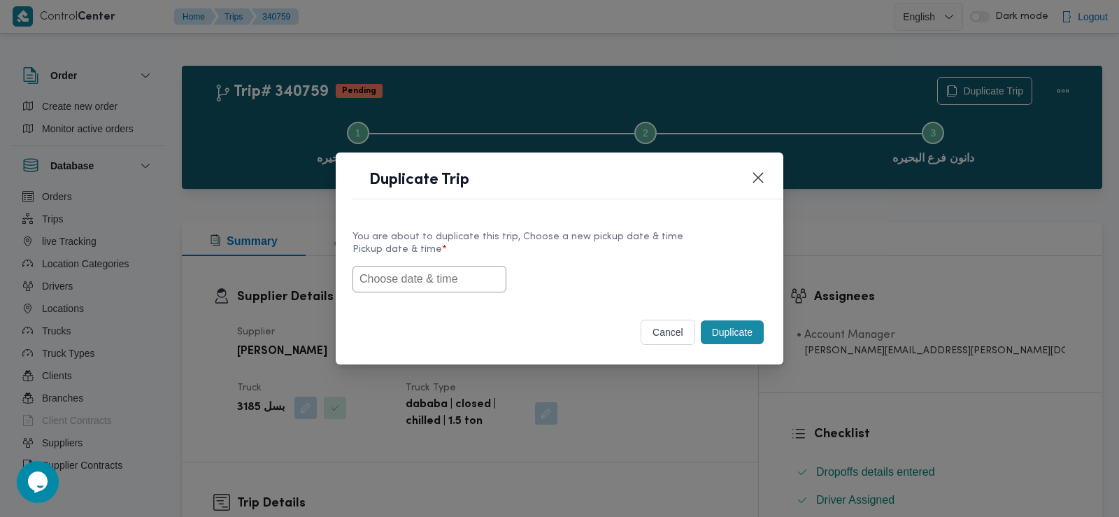
click at [437, 291] on input "text" at bounding box center [430, 279] width 154 height 27
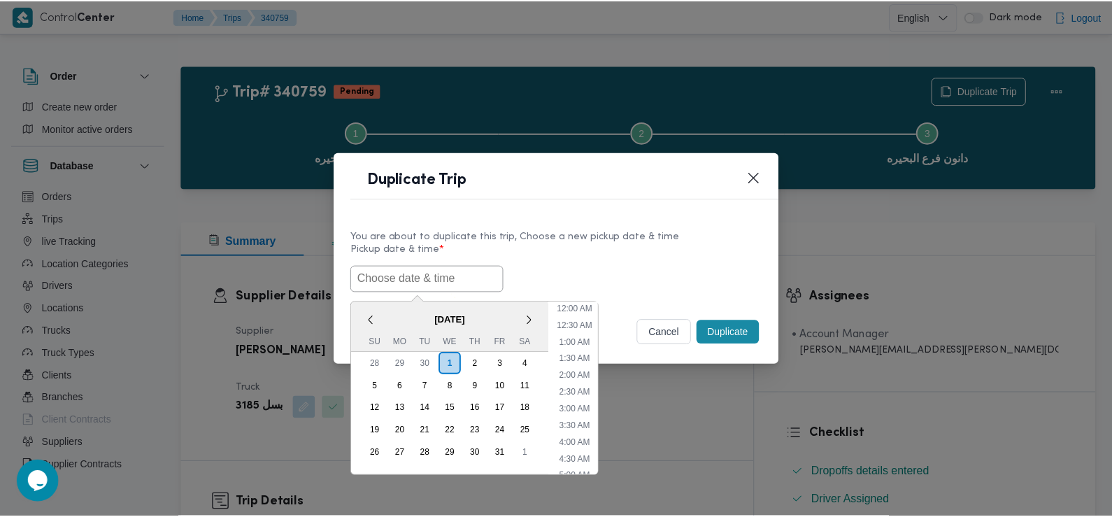
scroll to position [374, 0]
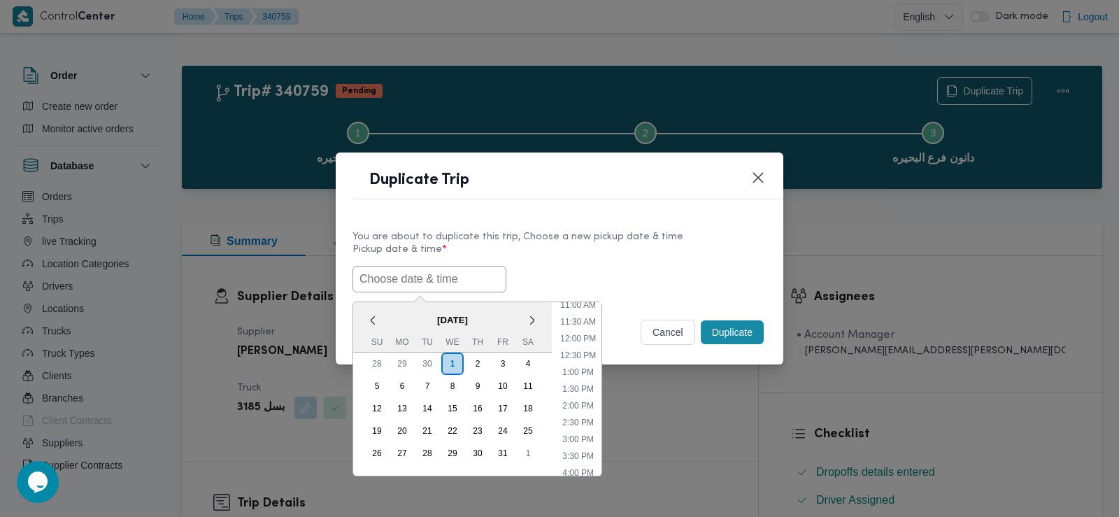
paste input "02/10/2025 6:30AM"
click at [527, 364] on div "4" at bounding box center [528, 364] width 27 height 27
type input "04/10/2025 6:30AM"
click at [397, 276] on input "04/10/2025 6:30AM" at bounding box center [430, 279] width 154 height 27
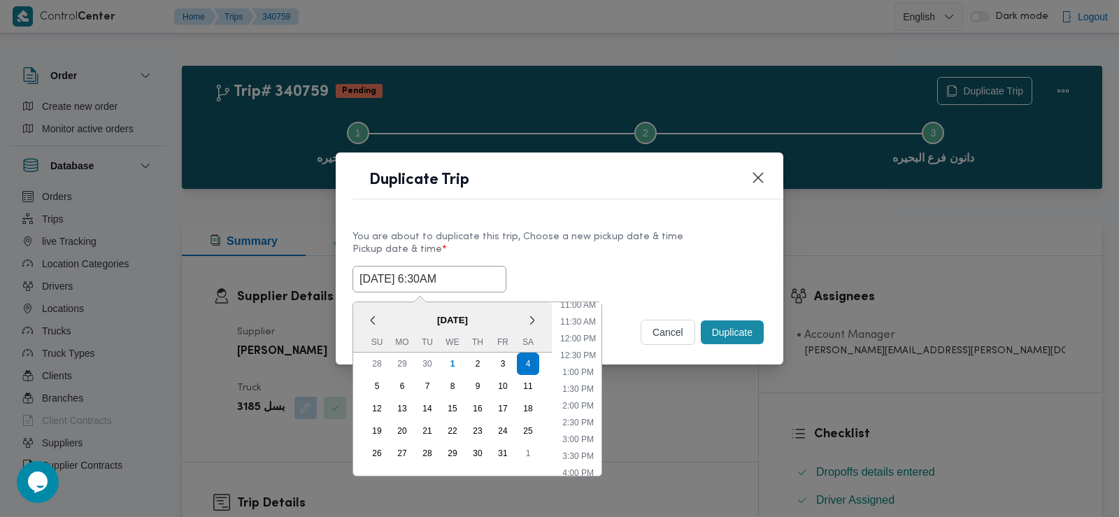
click at [397, 276] on input "04/10/2025 6:30AM" at bounding box center [430, 279] width 154 height 27
click at [588, 274] on div "04/10/2025 6:30AM < October 2025 > Su Mo Tu We Th Fr Sa 28 29 30 1 2 3 4 5 6 7 …" at bounding box center [560, 279] width 414 height 27
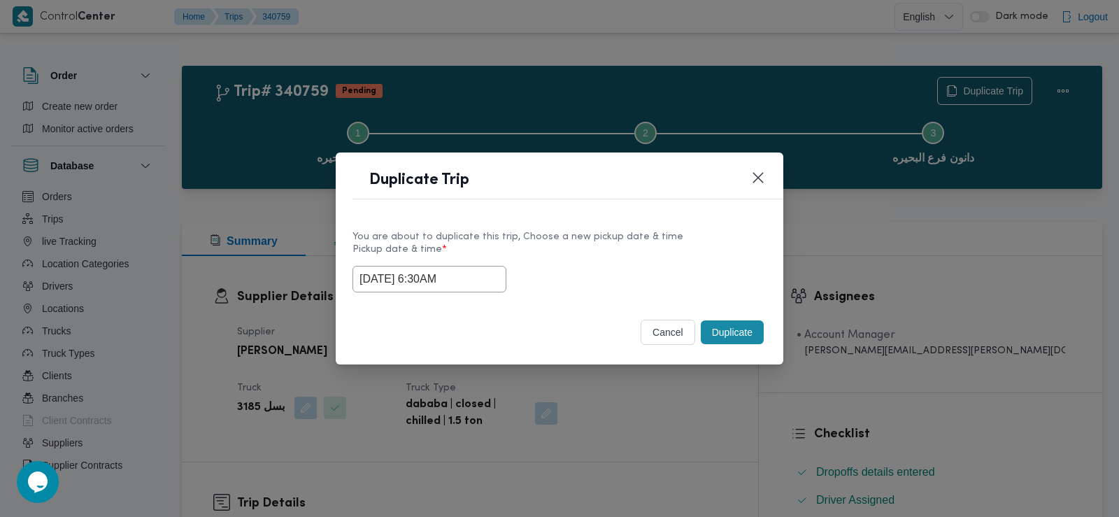
click at [736, 334] on button "Duplicate" at bounding box center [732, 332] width 63 height 24
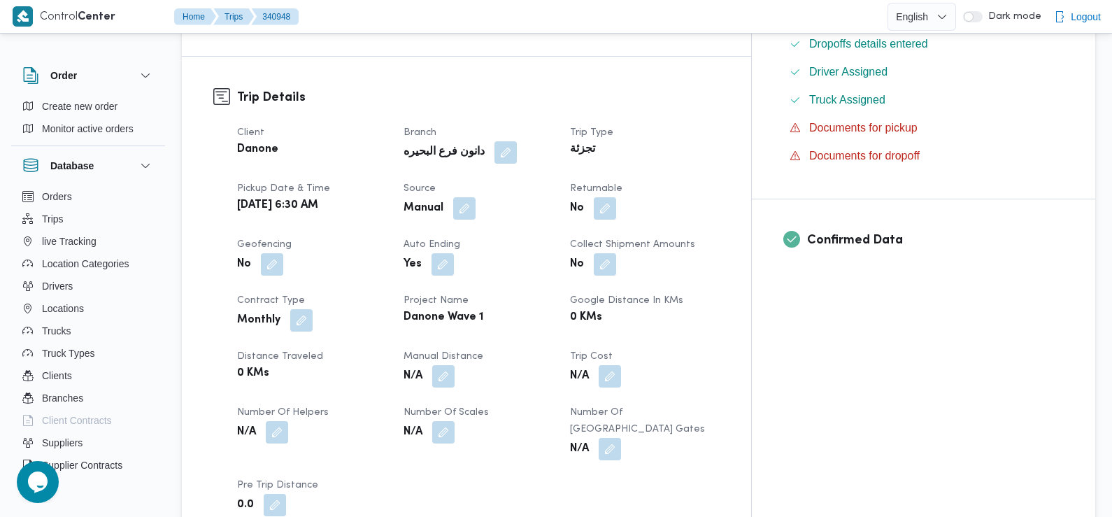
scroll to position [429, 0]
click at [616, 196] on button "button" at bounding box center [605, 207] width 22 height 22
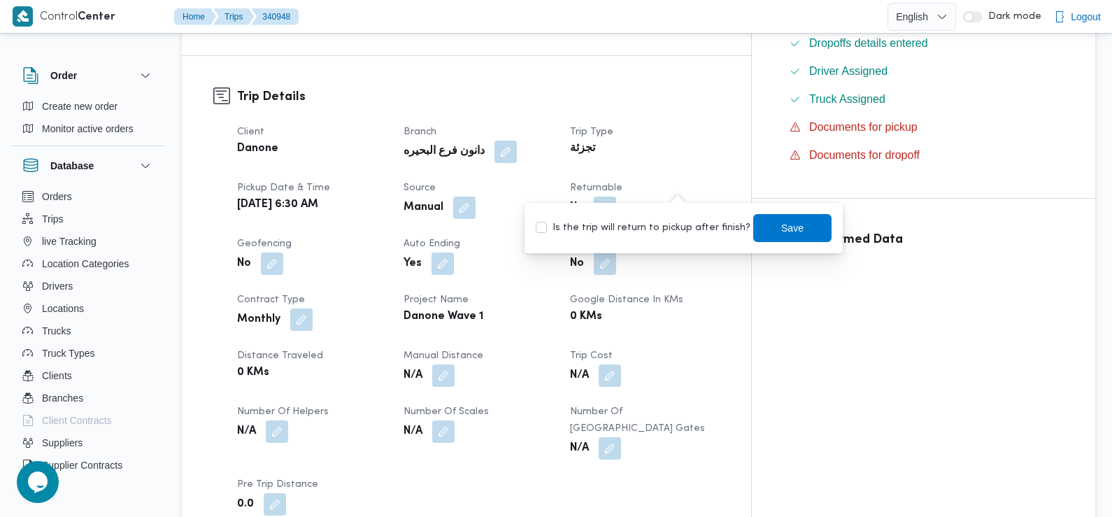
click at [679, 230] on label "Is the trip will return to pickup after finish?" at bounding box center [643, 228] width 215 height 17
checkbox input "true"
click at [784, 220] on span "Save" at bounding box center [792, 227] width 22 height 17
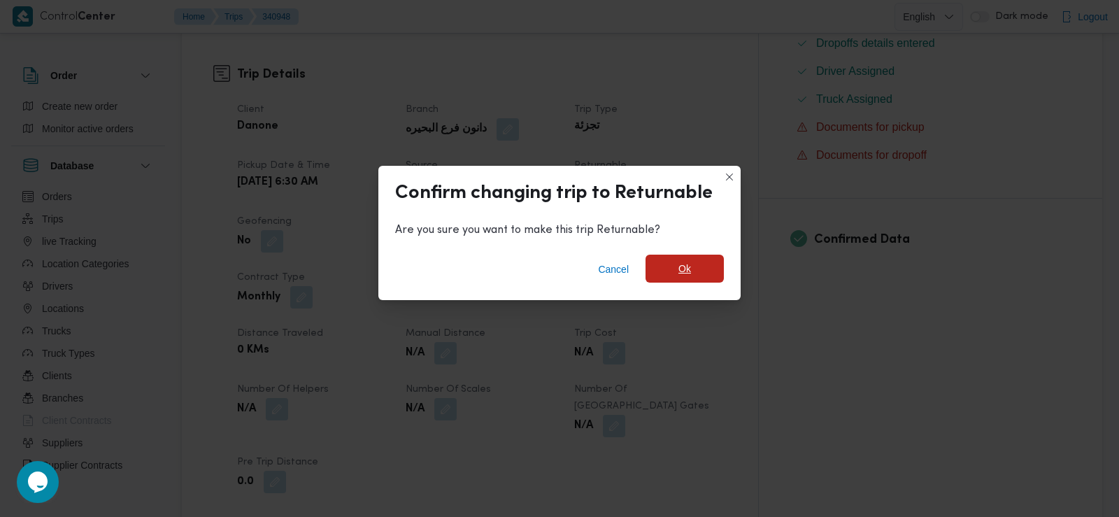
click at [697, 269] on span "Ok" at bounding box center [685, 269] width 78 height 28
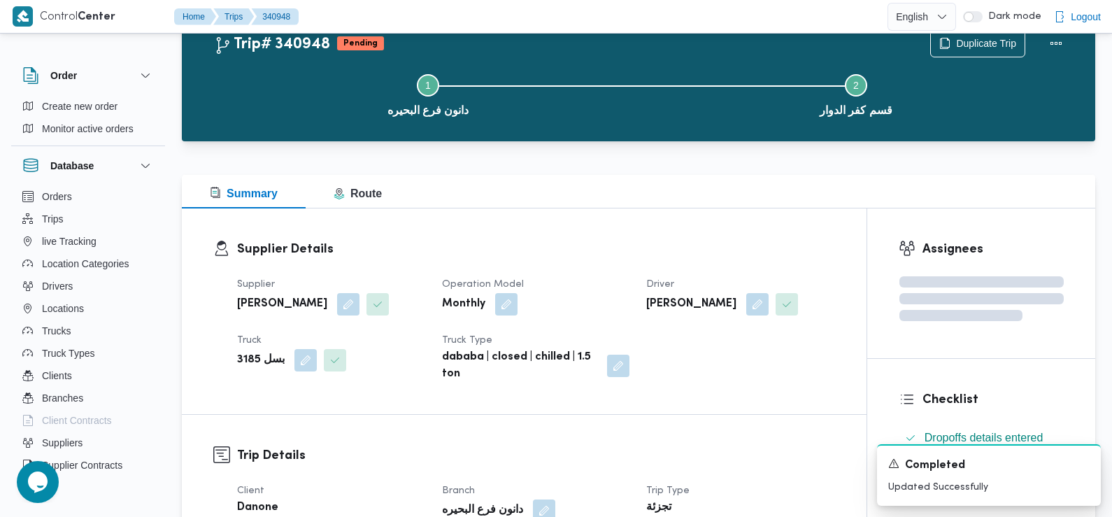
scroll to position [0, 0]
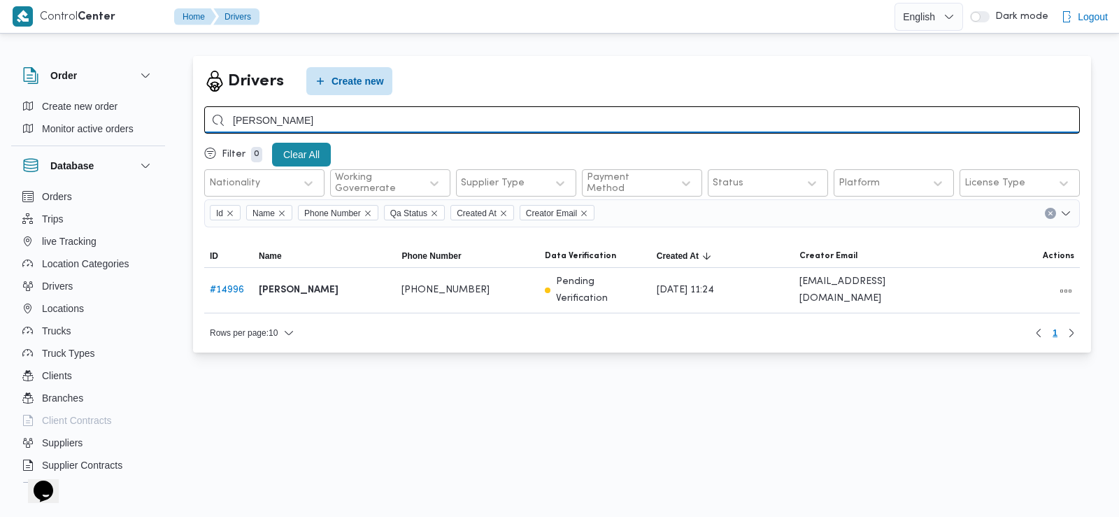
click at [367, 117] on input "[PERSON_NAME]" at bounding box center [642, 119] width 876 height 27
click at [367, 117] on input "صلاح محمد محمد التراس" at bounding box center [642, 119] width 876 height 27
click at [367, 117] on input "search" at bounding box center [642, 119] width 876 height 27
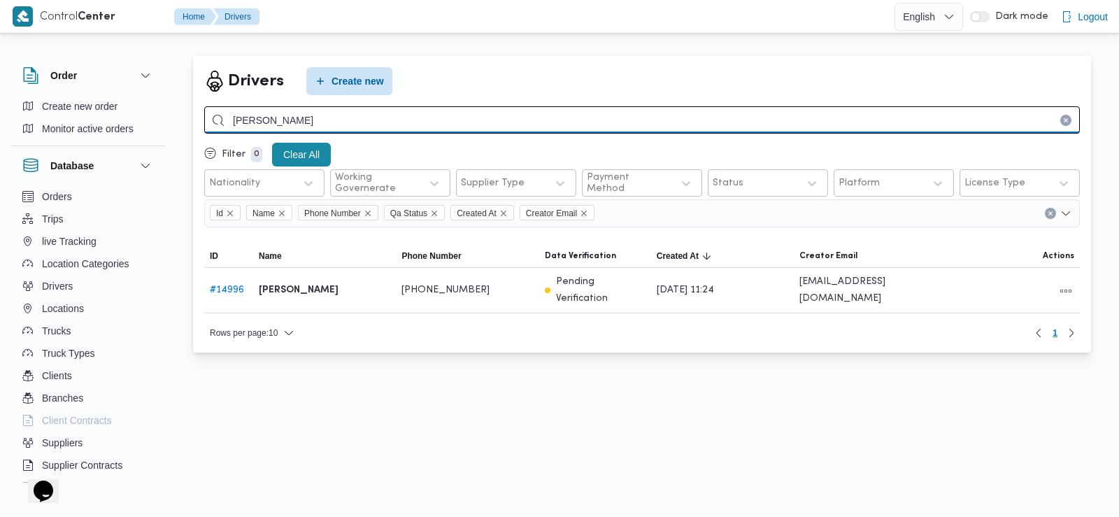
type input "محمود ابراهيم سعيد"
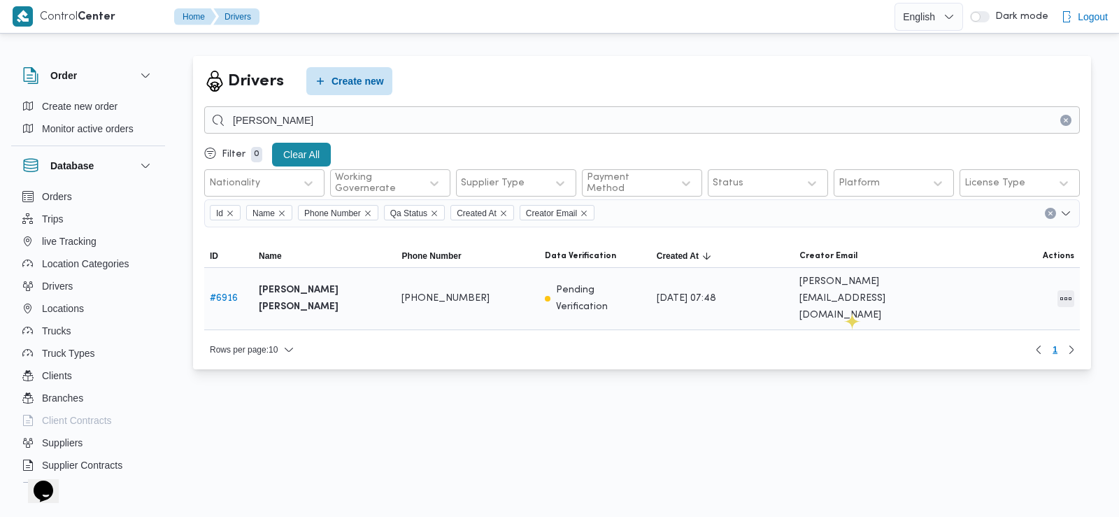
click at [1066, 290] on button "All actions" at bounding box center [1066, 298] width 17 height 17
click at [1009, 288] on span "Edit" at bounding box center [1021, 283] width 45 height 11
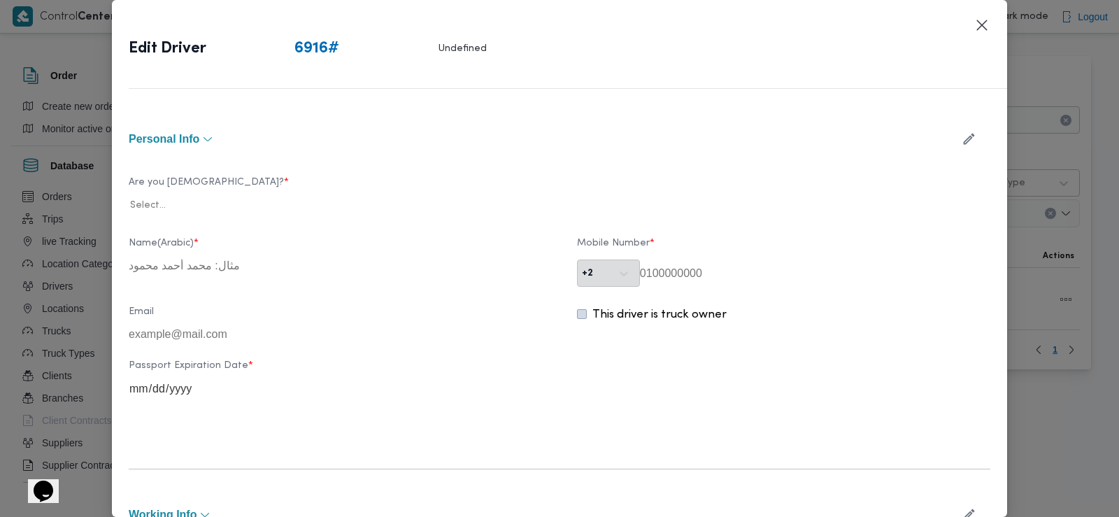
type input "[PERSON_NAME] [PERSON_NAME]"
type input "01014430330"
type input "201014430330@illa.gamil.com"
type input "2029-04-23"
type input "2026-02-20"
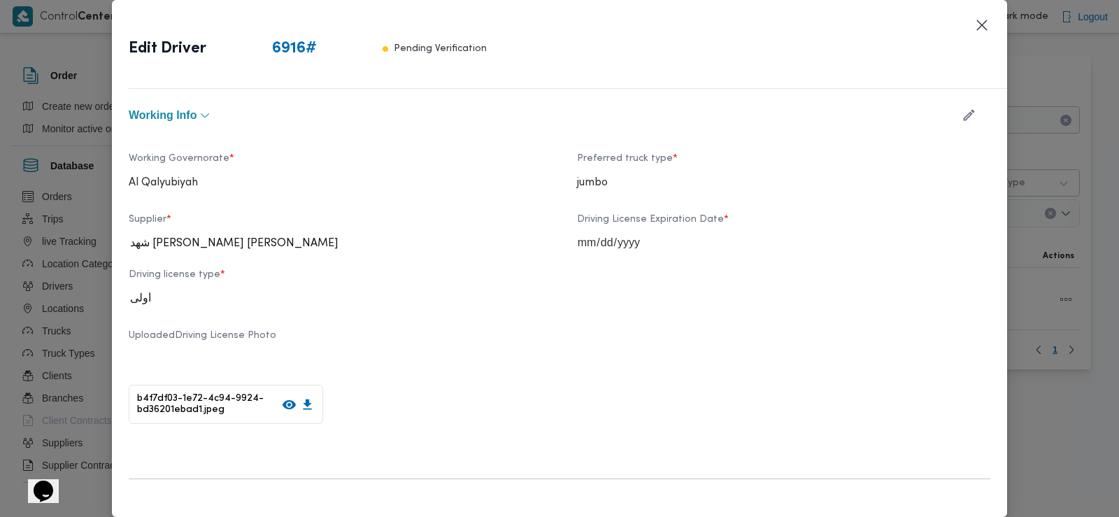
click at [962, 112] on icon "button" at bounding box center [969, 115] width 15 height 15
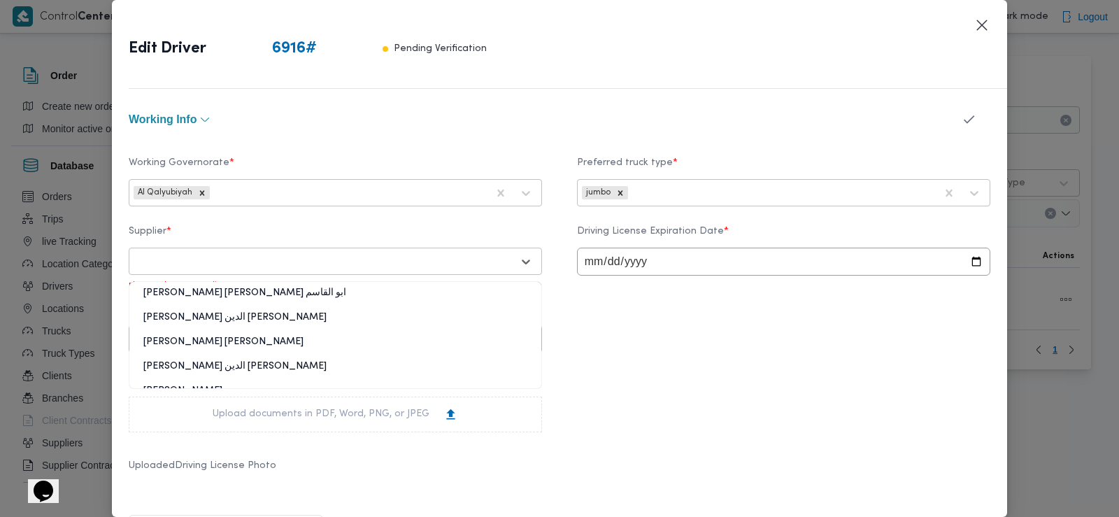
click at [399, 250] on div "Select..." at bounding box center [335, 261] width 406 height 25
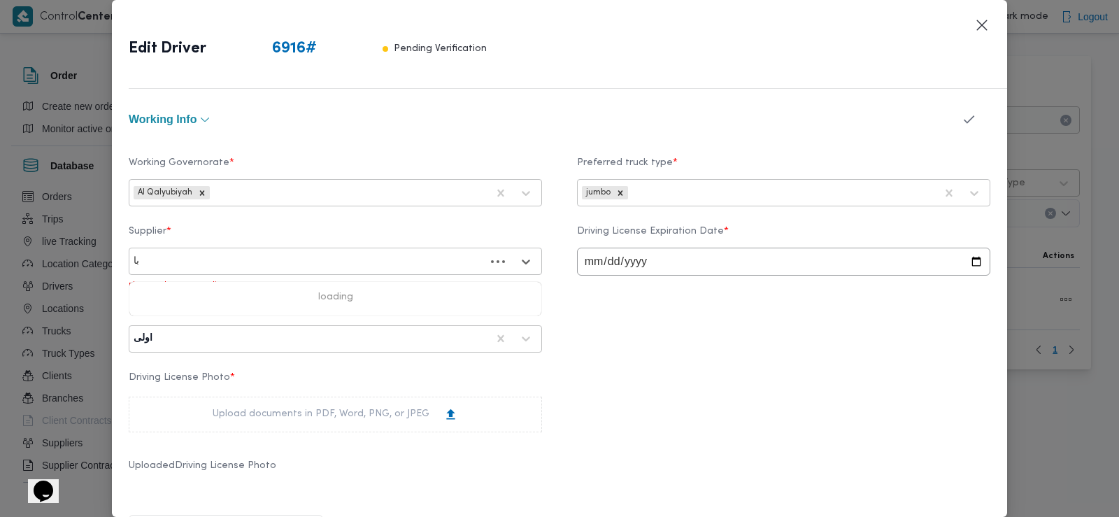
type input "باش"
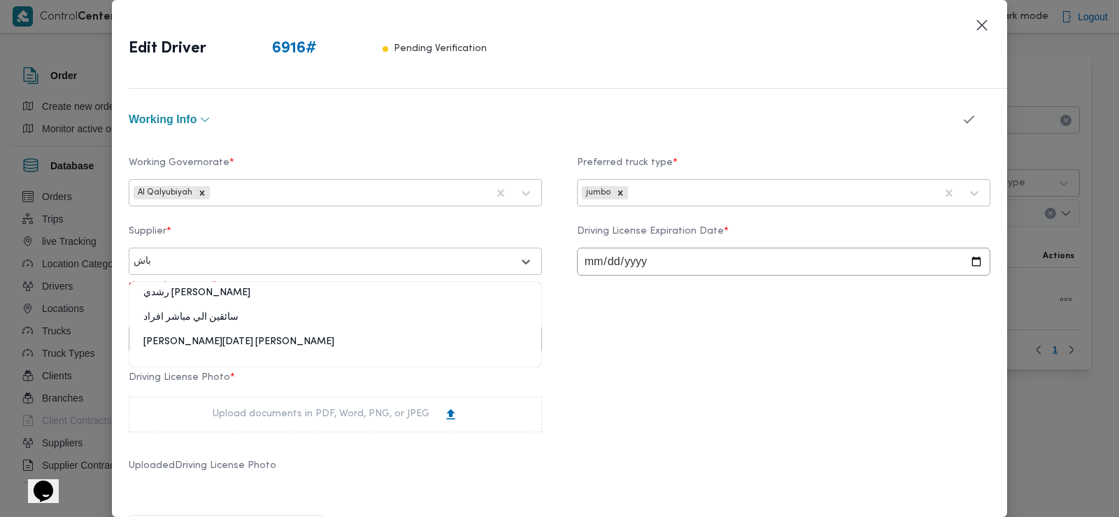
click at [215, 345] on div "[PERSON_NAME][DATE] [PERSON_NAME]" at bounding box center [335, 347] width 412 height 24
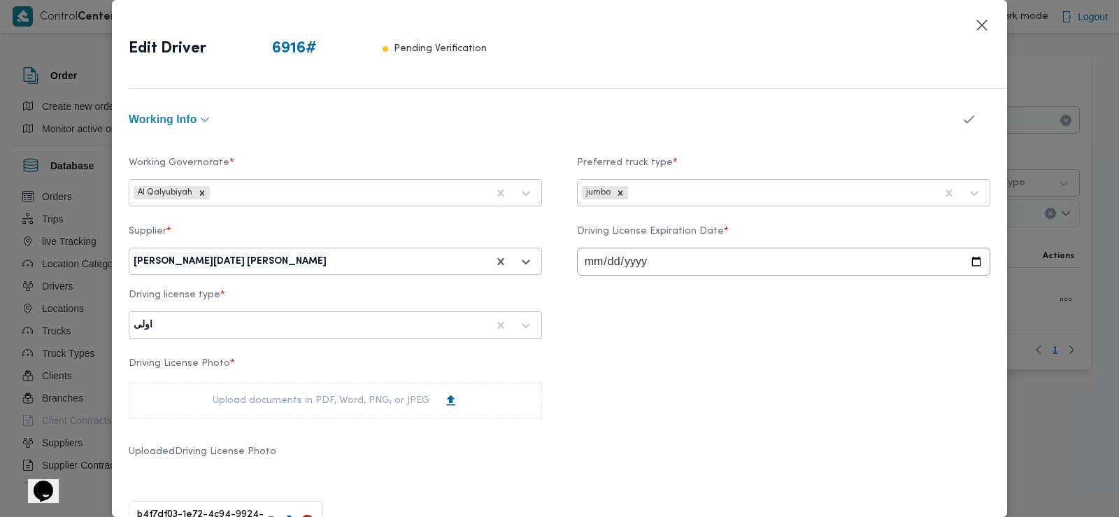
click at [962, 119] on icon "button" at bounding box center [969, 119] width 15 height 15
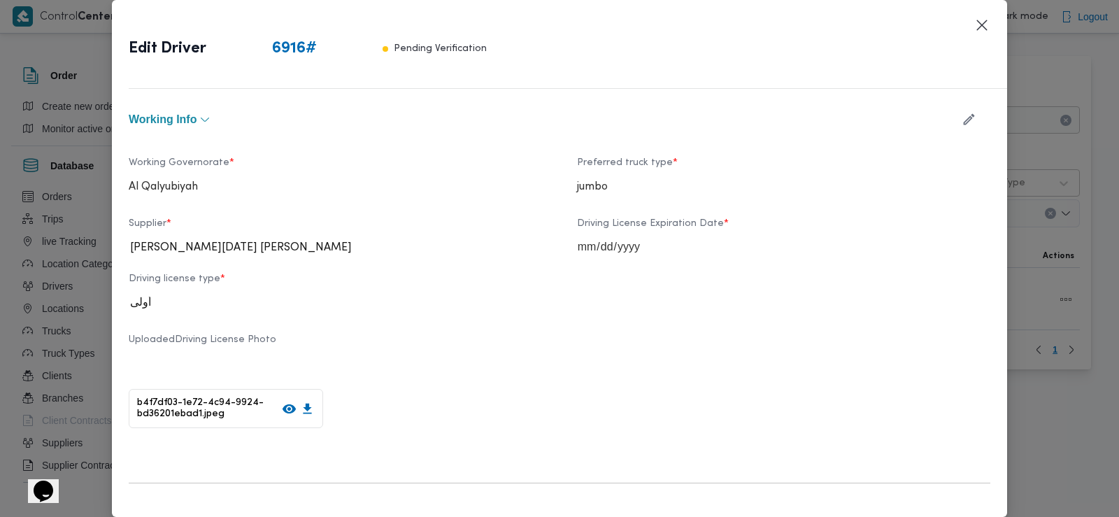
scroll to position [840, 0]
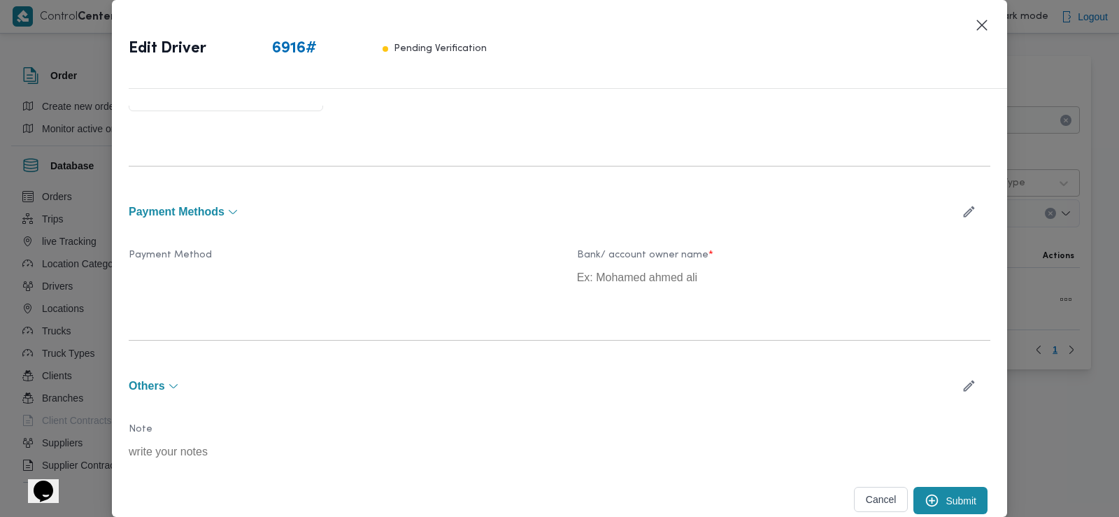
click at [938, 502] on button "Submit" at bounding box center [951, 500] width 74 height 27
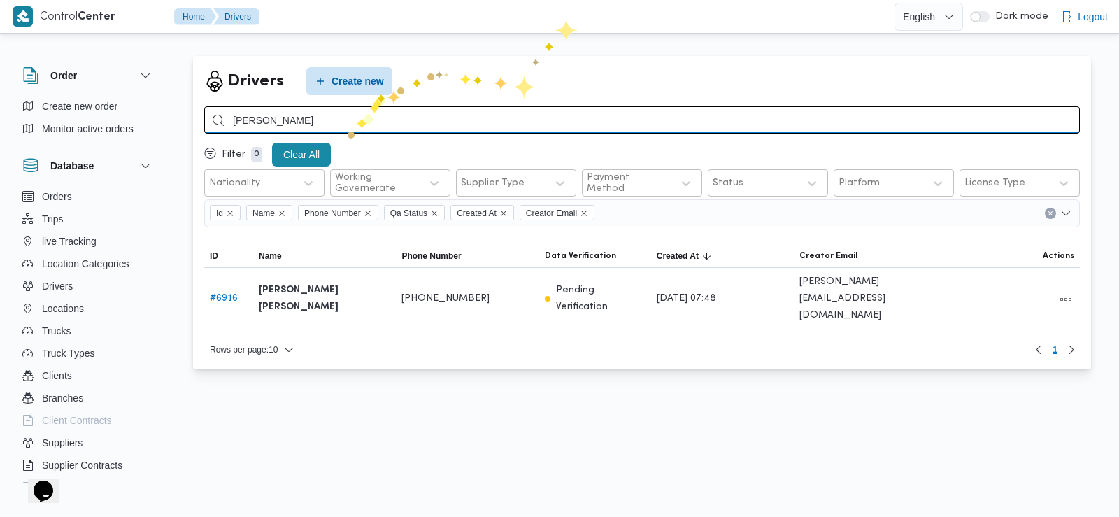
click at [348, 131] on input "[PERSON_NAME]" at bounding box center [642, 119] width 876 height 27
type input "ياسين عبدالعظيم"
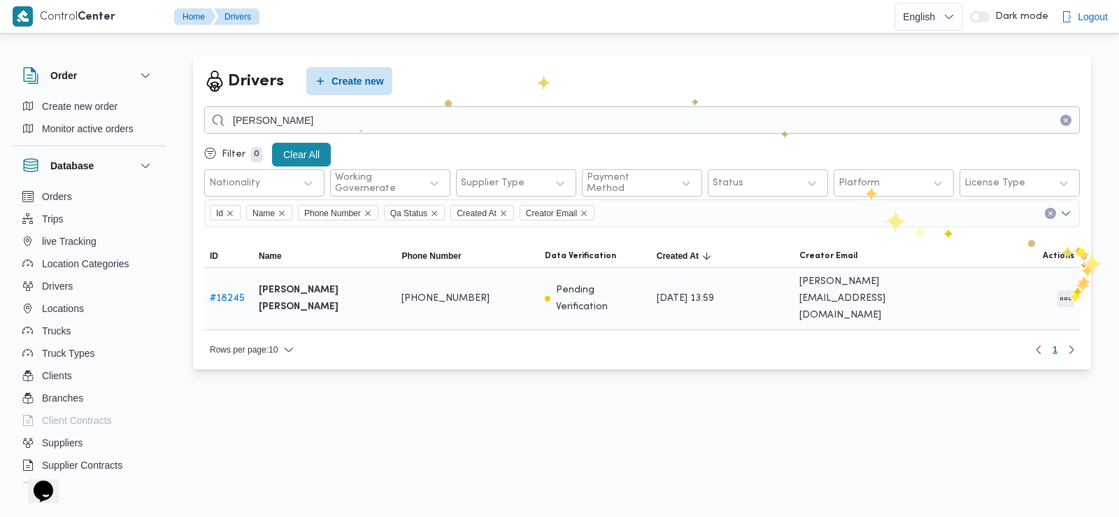
click at [1064, 290] on button "All actions" at bounding box center [1066, 298] width 17 height 17
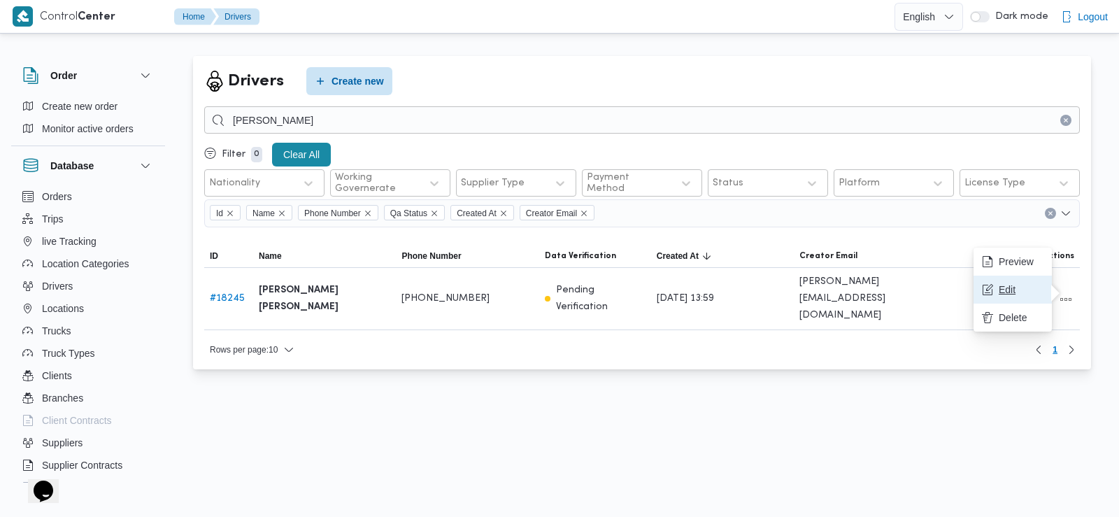
click at [1004, 293] on span "Edit" at bounding box center [1021, 289] width 45 height 11
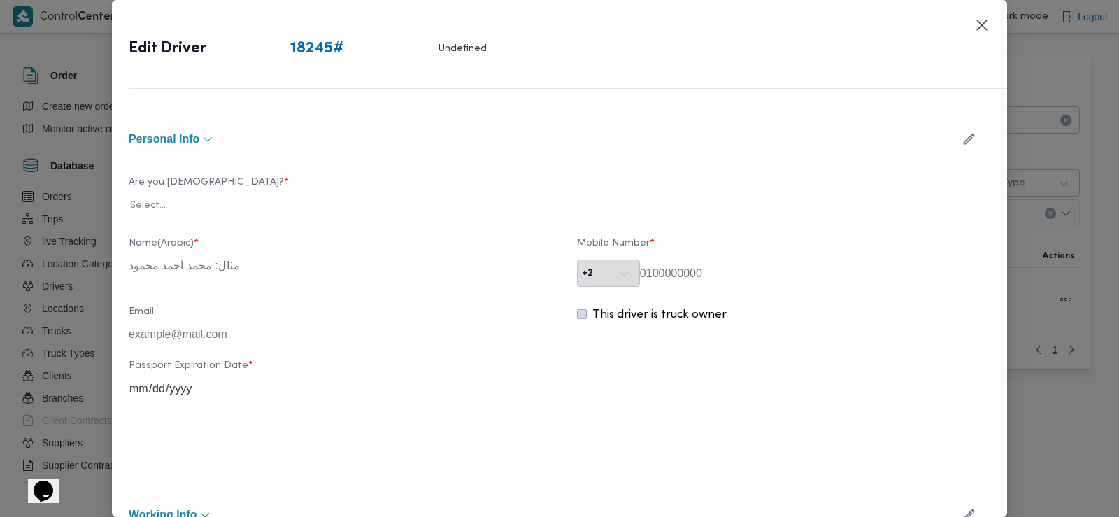
type input "ياسين عبدالعظيم محمد ابراهيم"
type input "01050950133"
type input "2027-11-01"
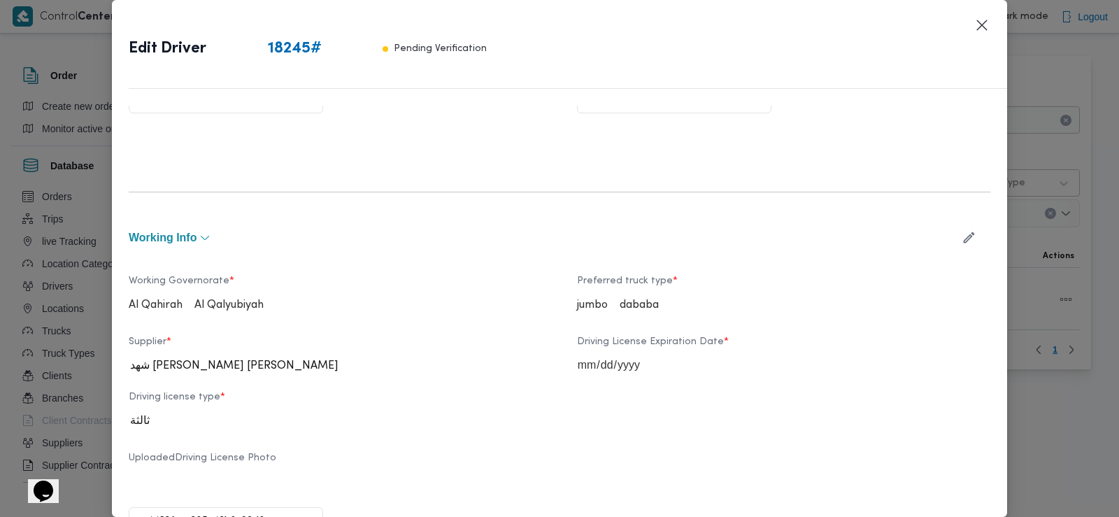
scroll to position [392, 0]
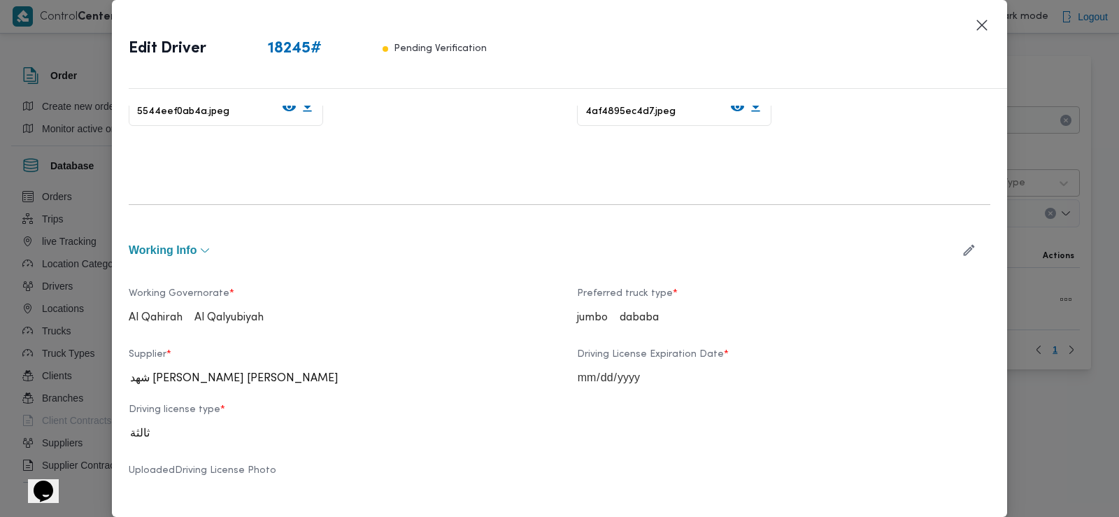
click at [962, 250] on icon "button" at bounding box center [969, 250] width 15 height 15
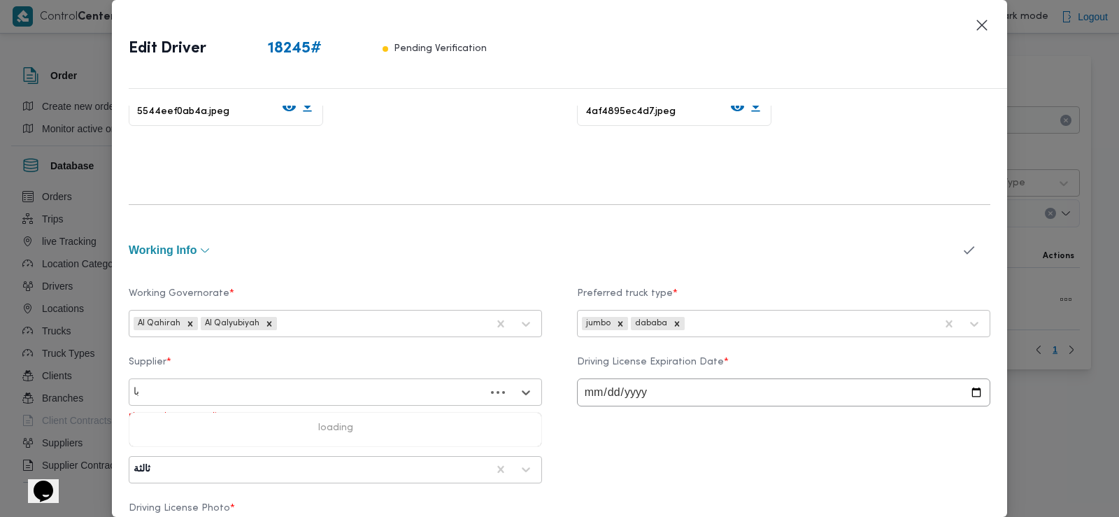
type input "باش"
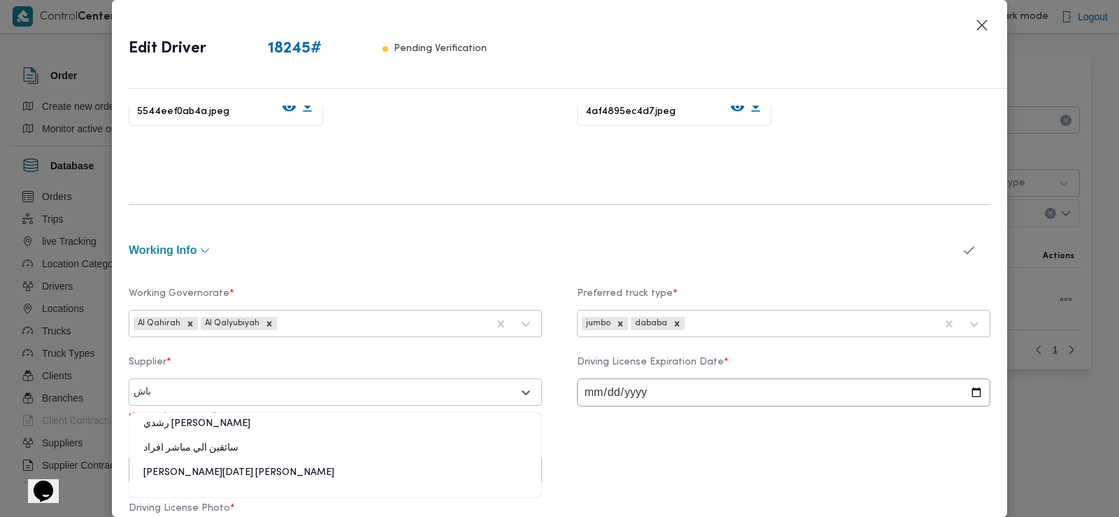
click at [285, 474] on div "[PERSON_NAME][DATE] [PERSON_NAME]" at bounding box center [335, 478] width 412 height 24
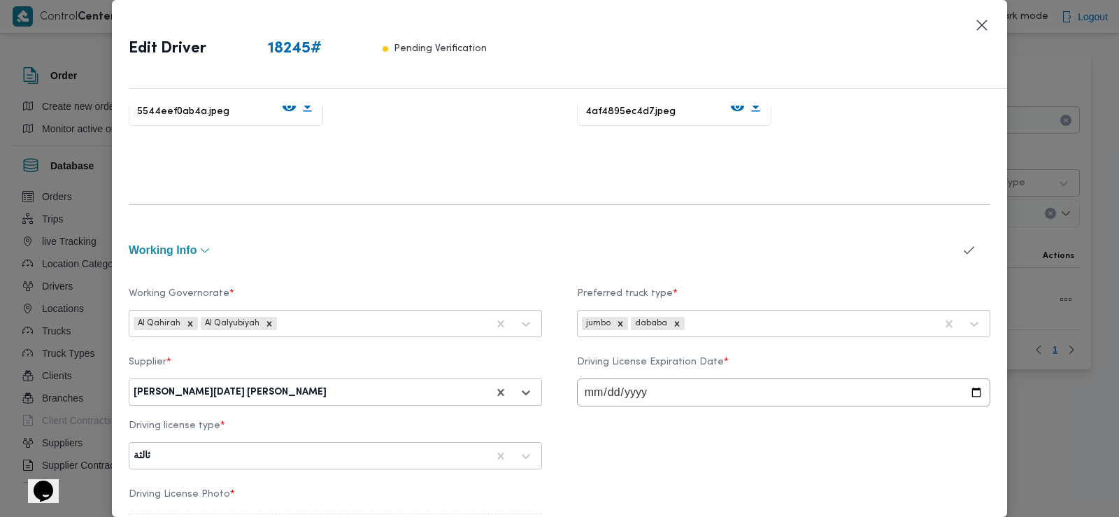
click at [962, 249] on icon "button" at bounding box center [969, 250] width 15 height 15
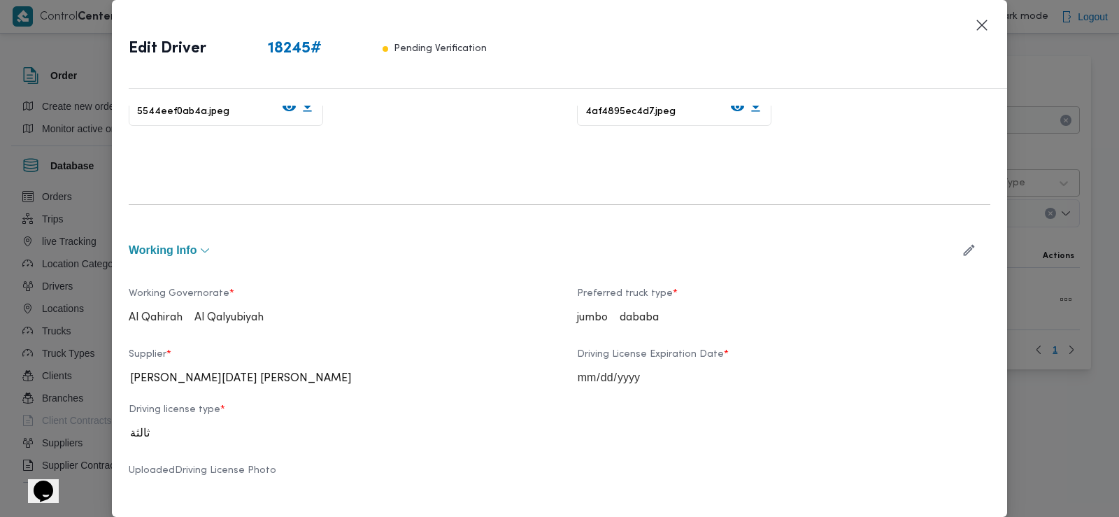
scroll to position [900, 0]
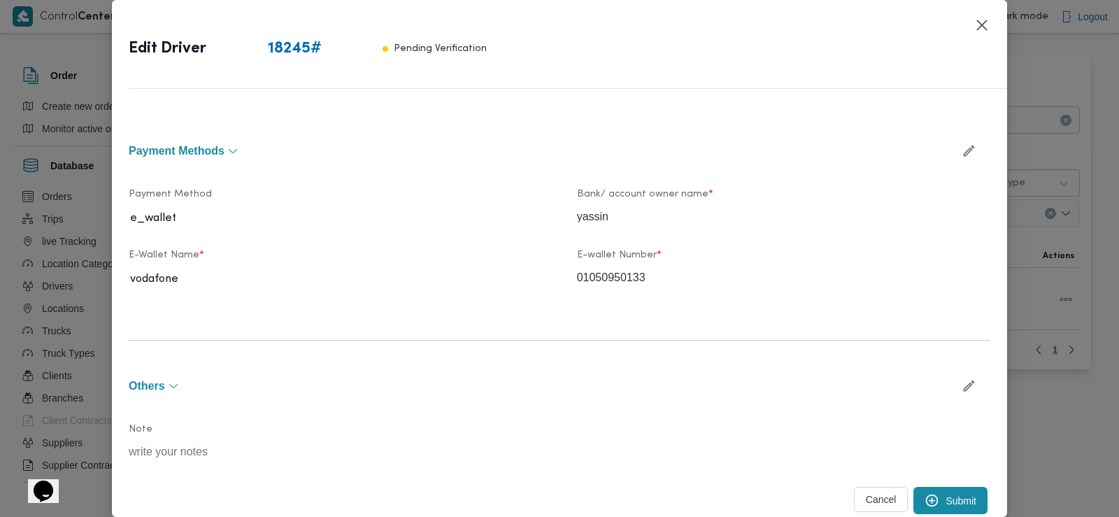
click at [941, 493] on button "Submit" at bounding box center [951, 500] width 74 height 27
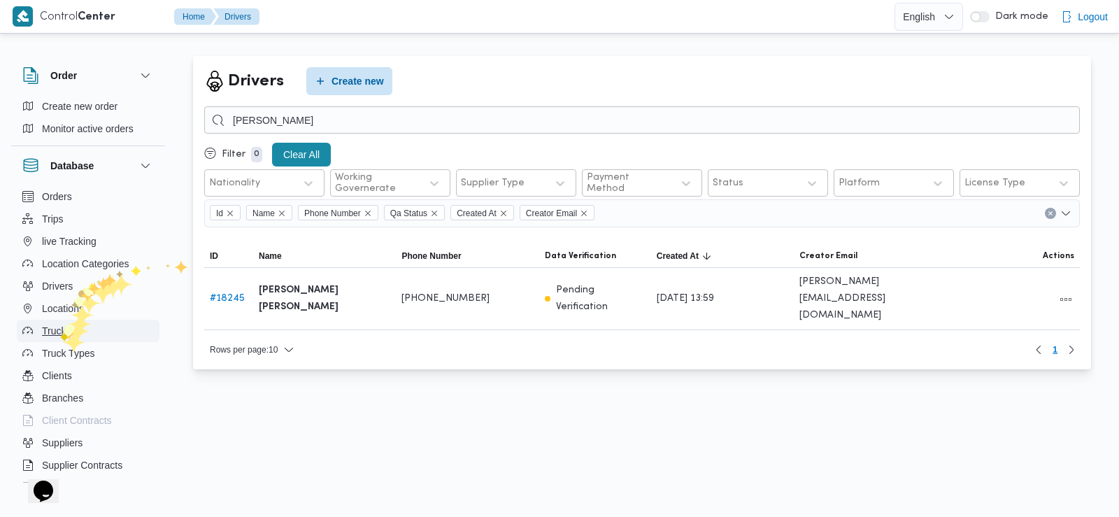
click at [60, 333] on span "Trucks" at bounding box center [56, 331] width 29 height 17
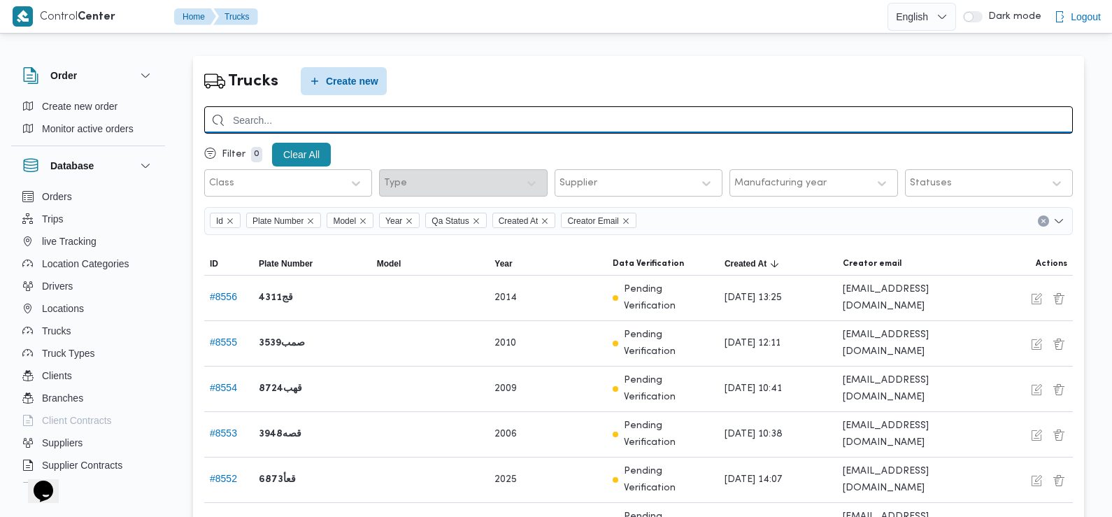
click at [376, 120] on input "search" at bounding box center [638, 119] width 869 height 27
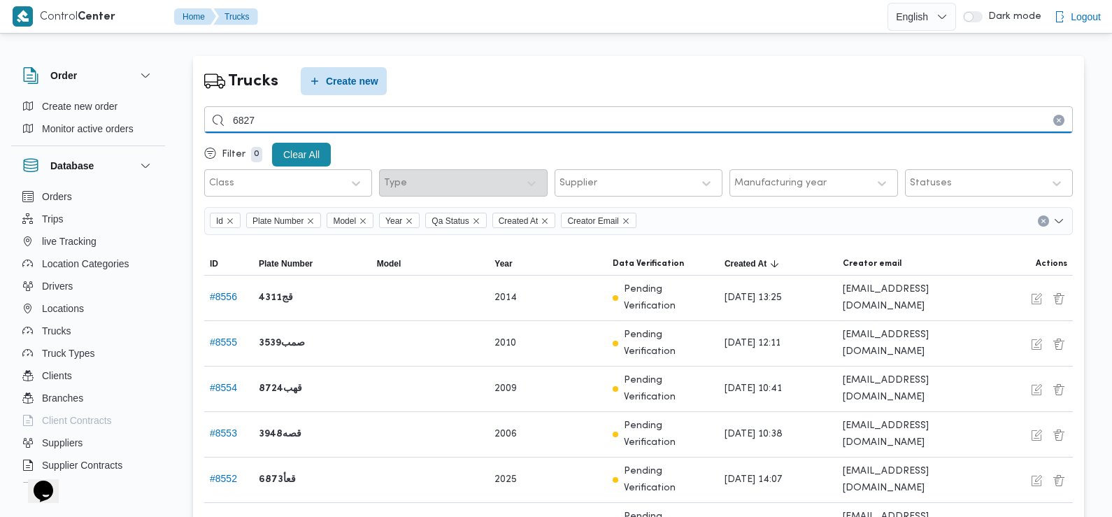
type input "6827"
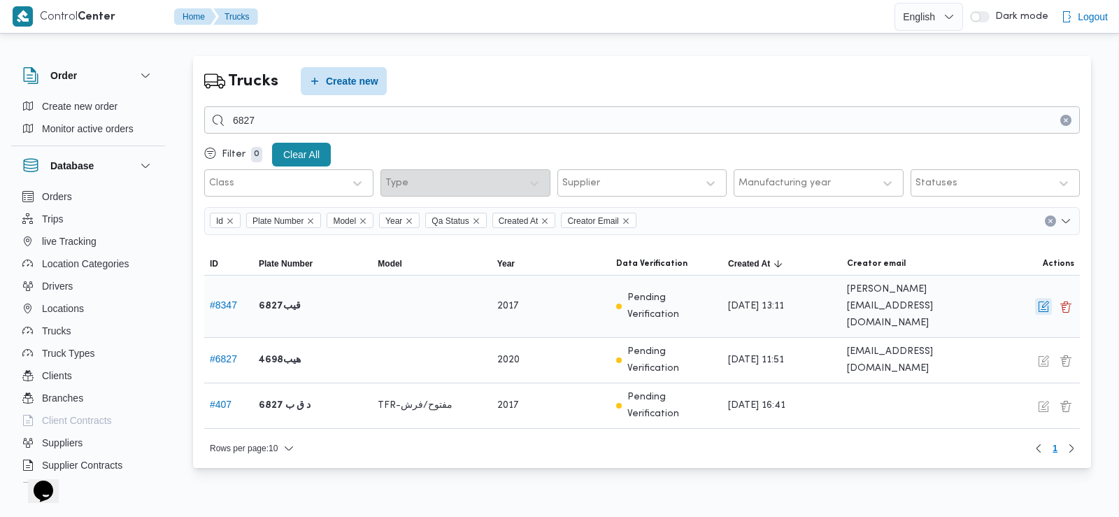
click at [1047, 306] on button "button" at bounding box center [1043, 306] width 17 height 17
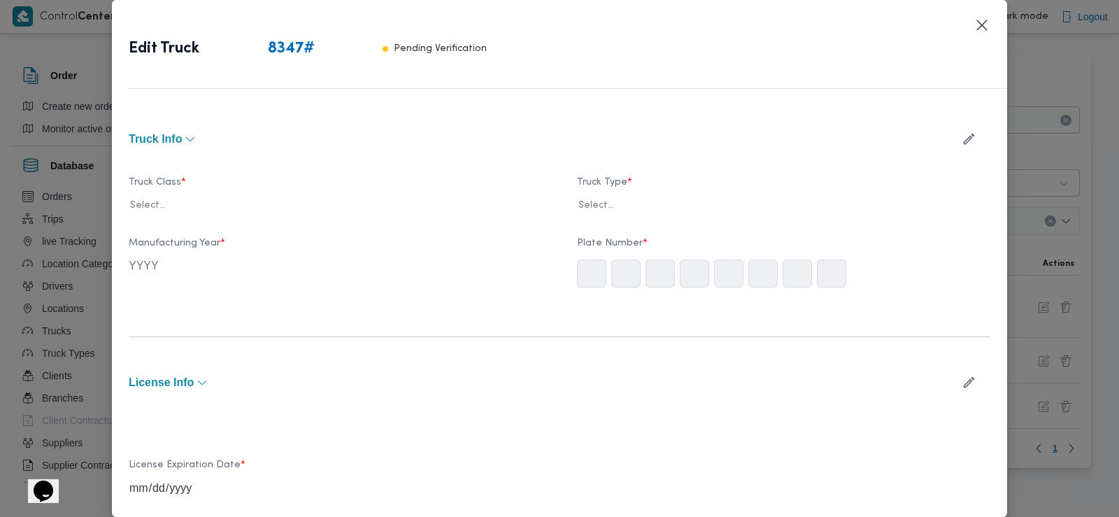
type input "2017"
type input "[DATE]"
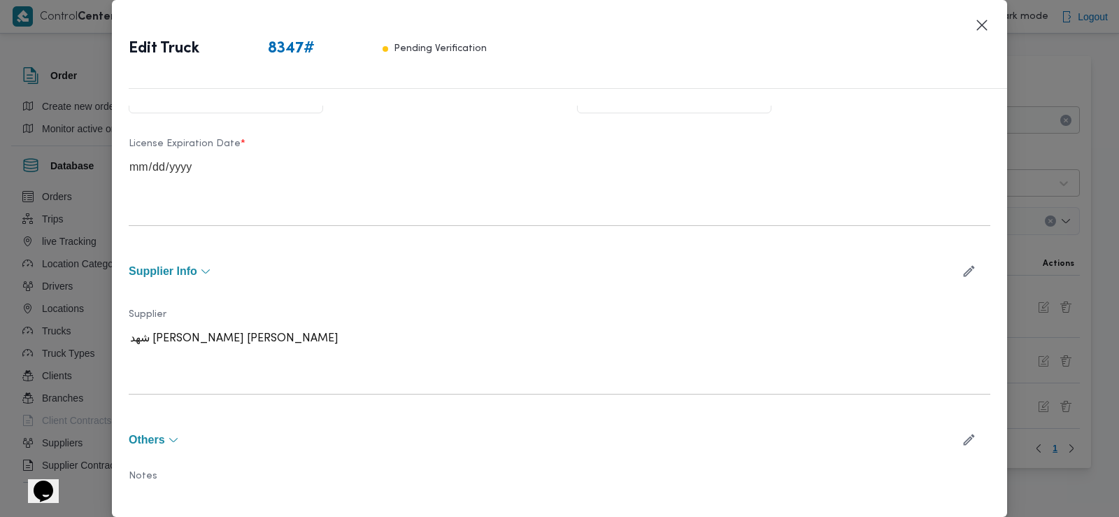
scroll to position [474, 0]
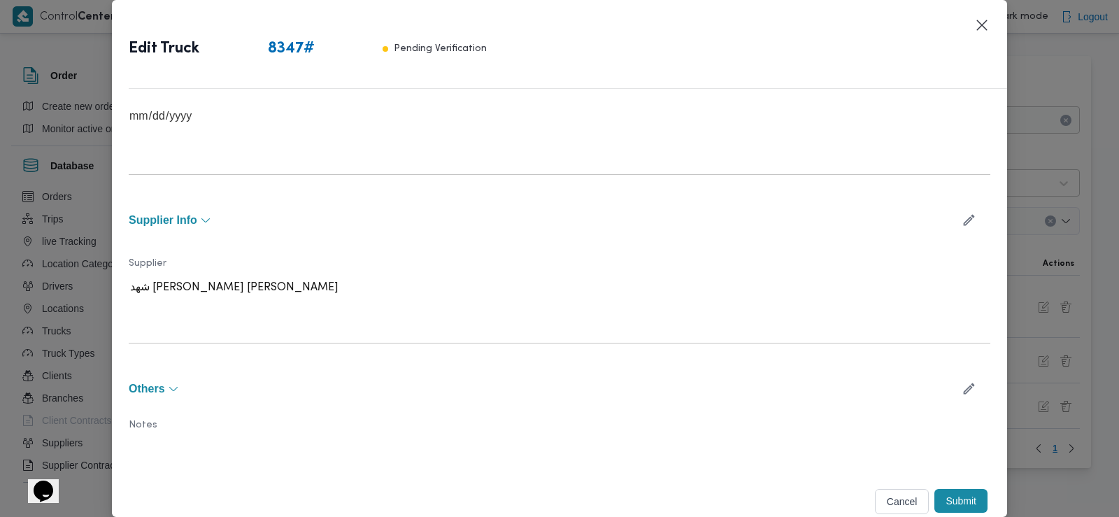
click at [964, 220] on icon "button" at bounding box center [969, 220] width 11 height 11
type input "باش"
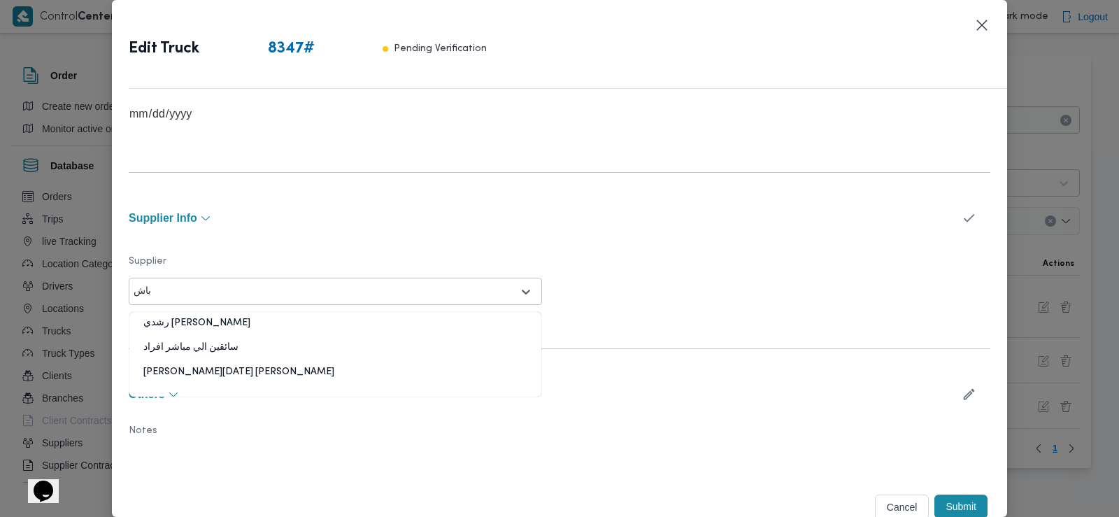
click at [260, 378] on div "[PERSON_NAME][DATE] [PERSON_NAME]" at bounding box center [335, 377] width 412 height 24
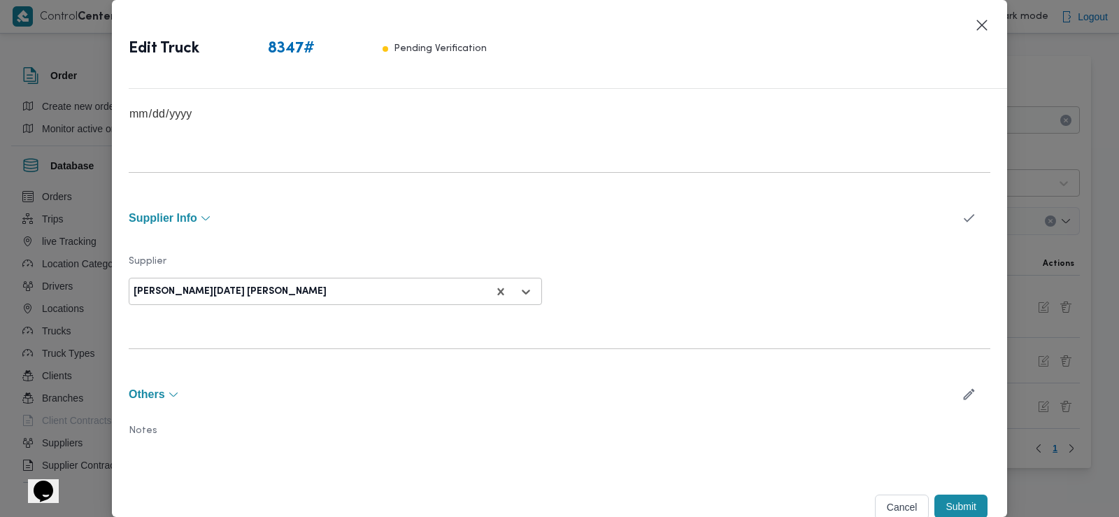
click at [962, 222] on icon "button" at bounding box center [969, 218] width 15 height 15
click at [951, 503] on button "Submit" at bounding box center [961, 501] width 53 height 24
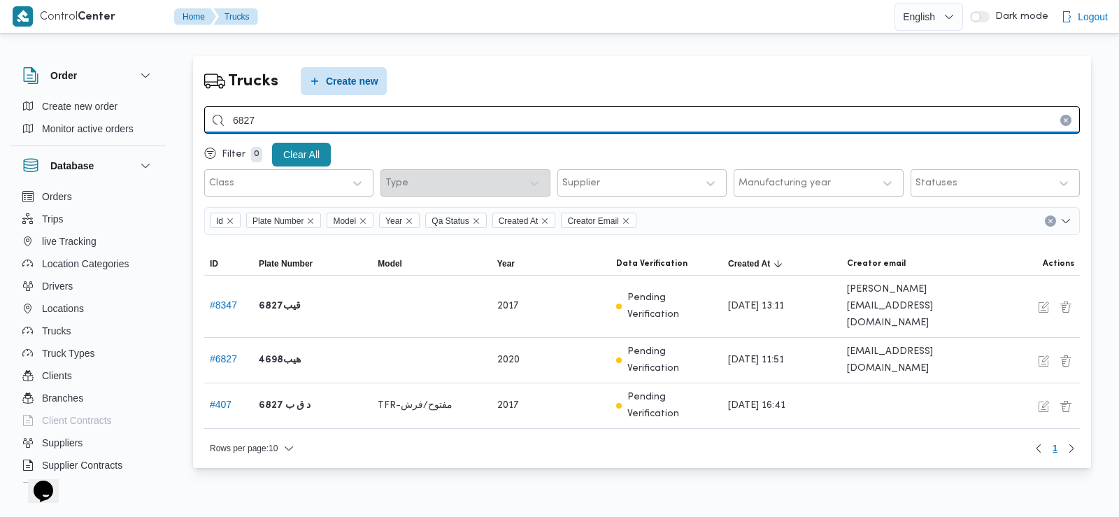
click at [257, 108] on input "6827" at bounding box center [642, 119] width 876 height 27
type input "2463"
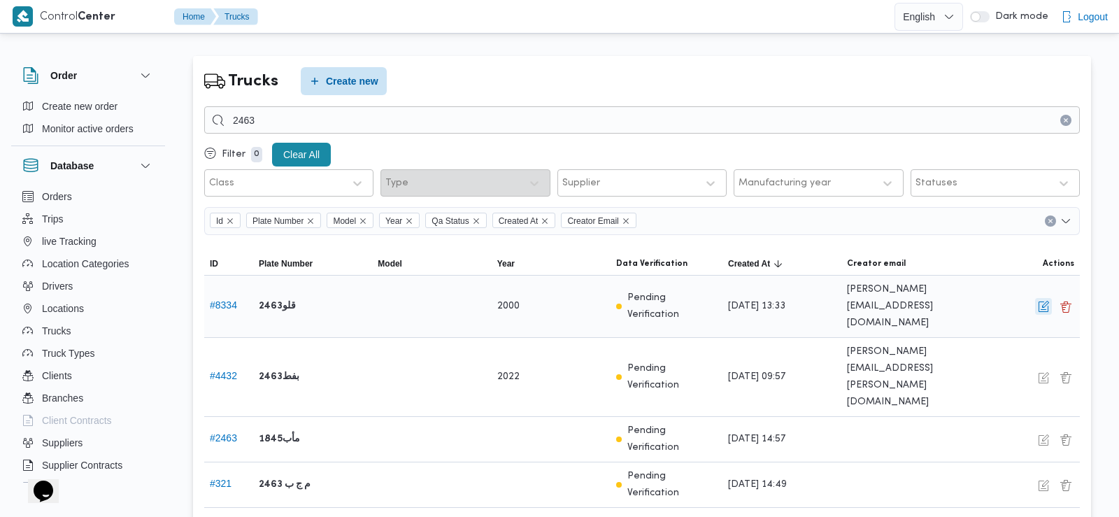
click at [1042, 298] on button "button" at bounding box center [1043, 306] width 17 height 17
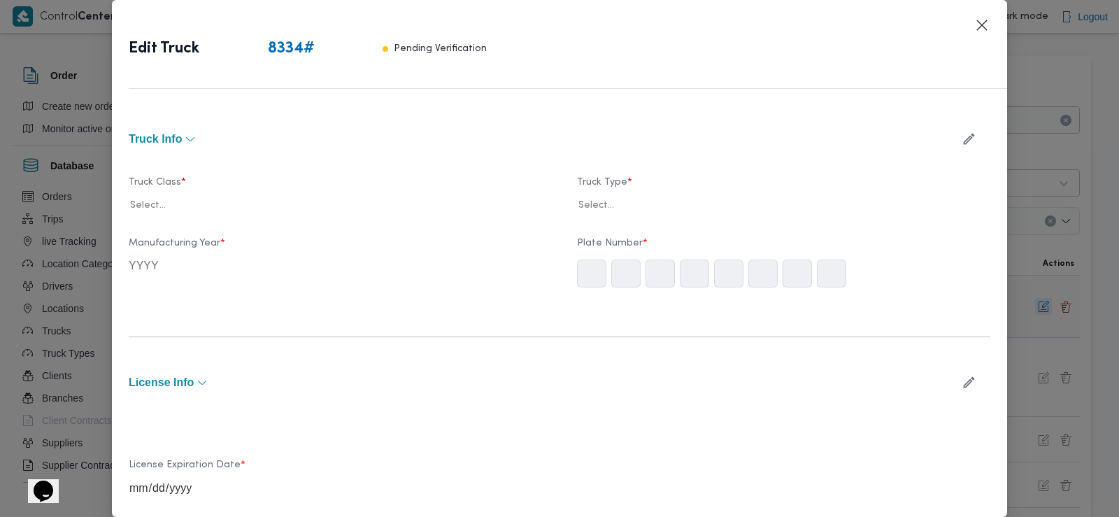
type input "2000"
type input "[DATE]"
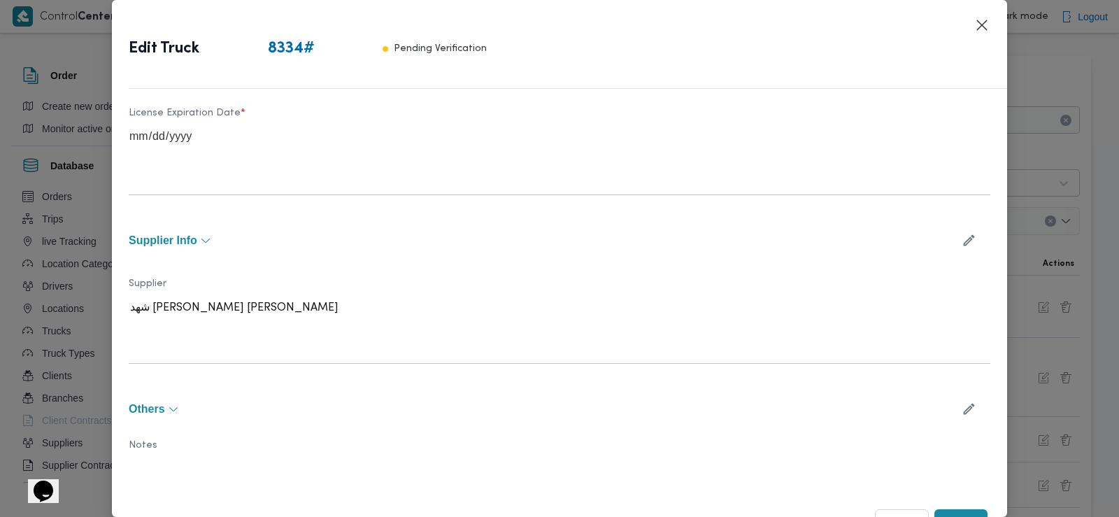
scroll to position [453, 0]
click at [963, 231] on button "button" at bounding box center [969, 238] width 37 height 27
type input "باش"
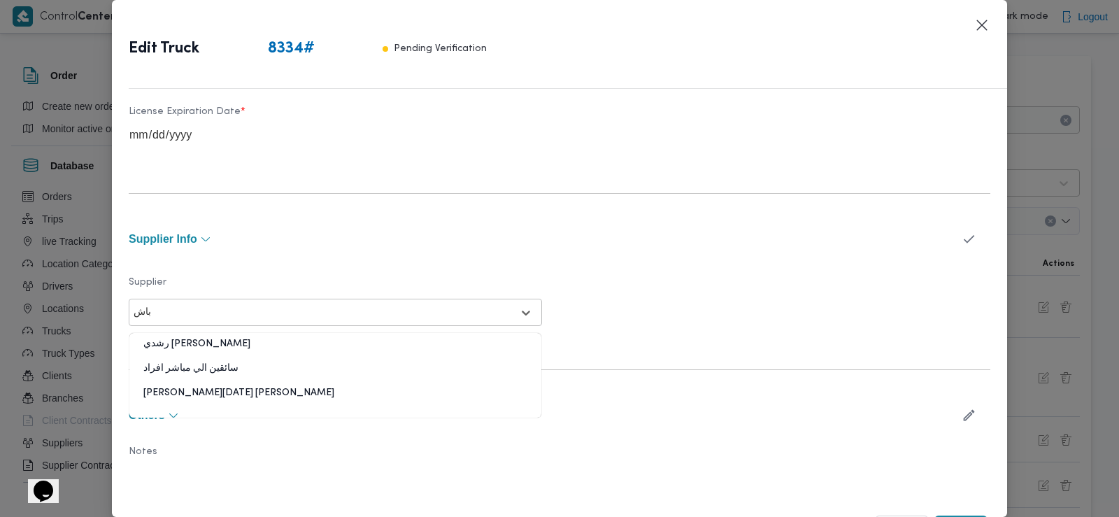
click at [276, 397] on div "[PERSON_NAME][DATE] [PERSON_NAME]" at bounding box center [335, 398] width 412 height 24
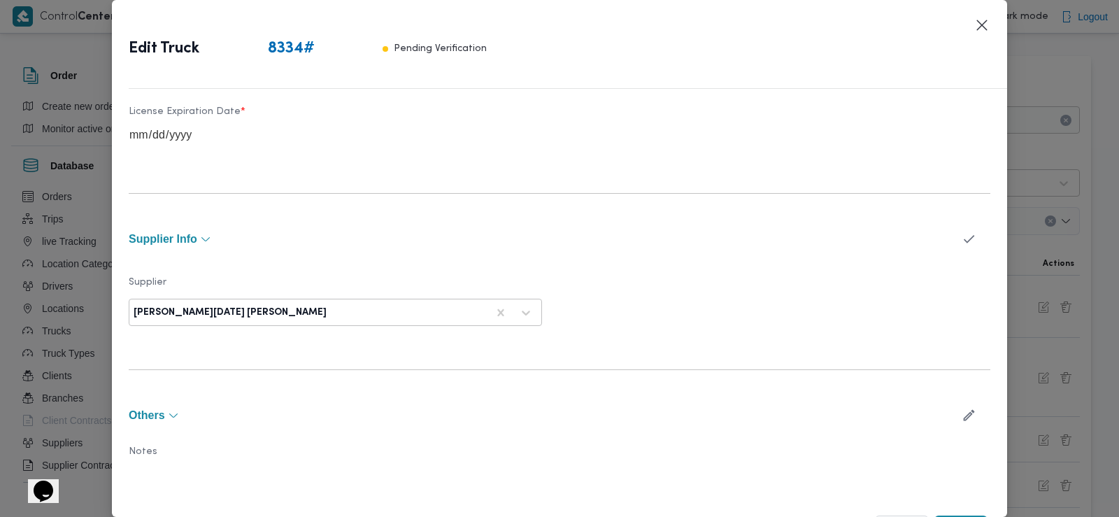
click at [962, 239] on icon "button" at bounding box center [969, 239] width 15 height 15
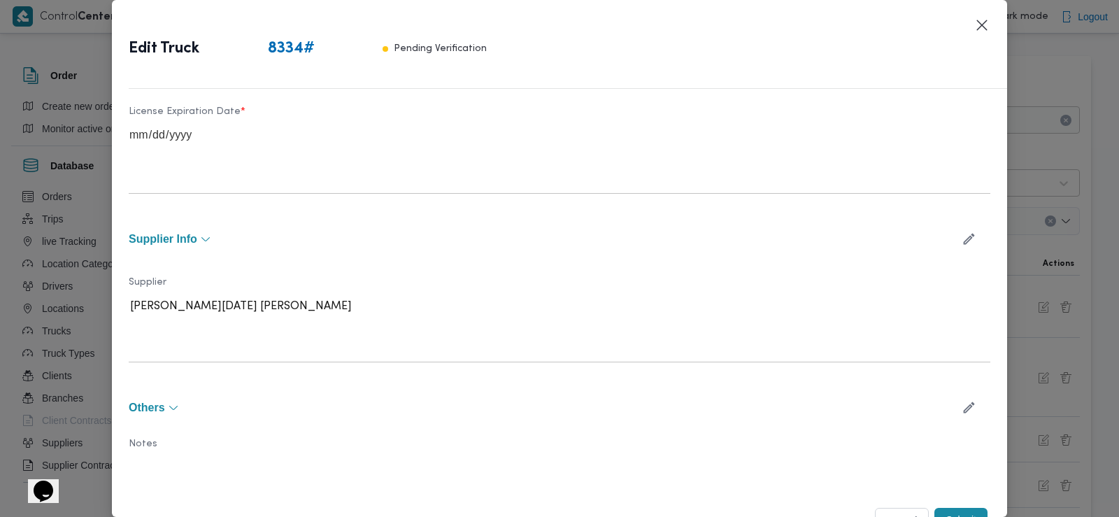
scroll to position [474, 0]
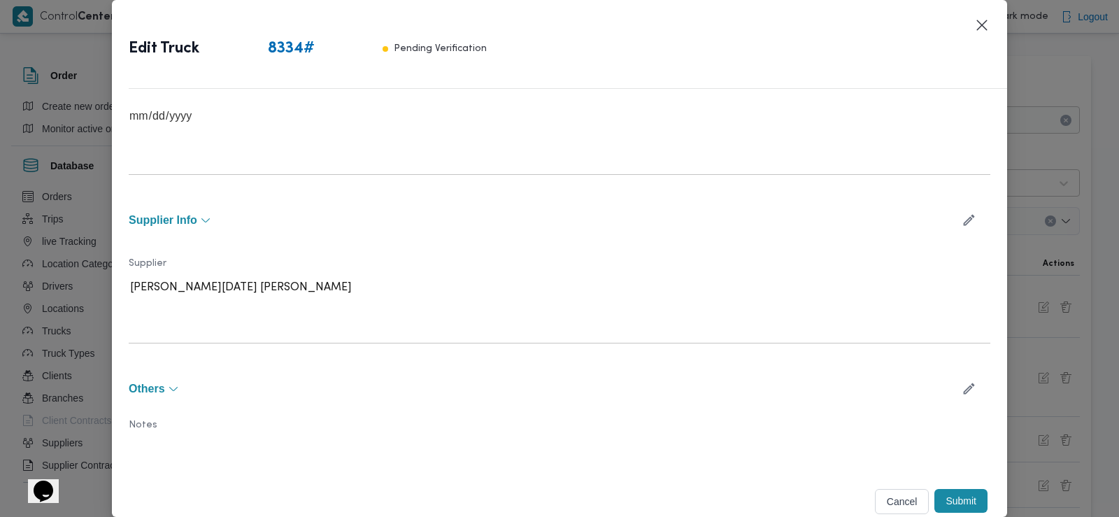
click at [946, 491] on button "Submit" at bounding box center [961, 501] width 53 height 24
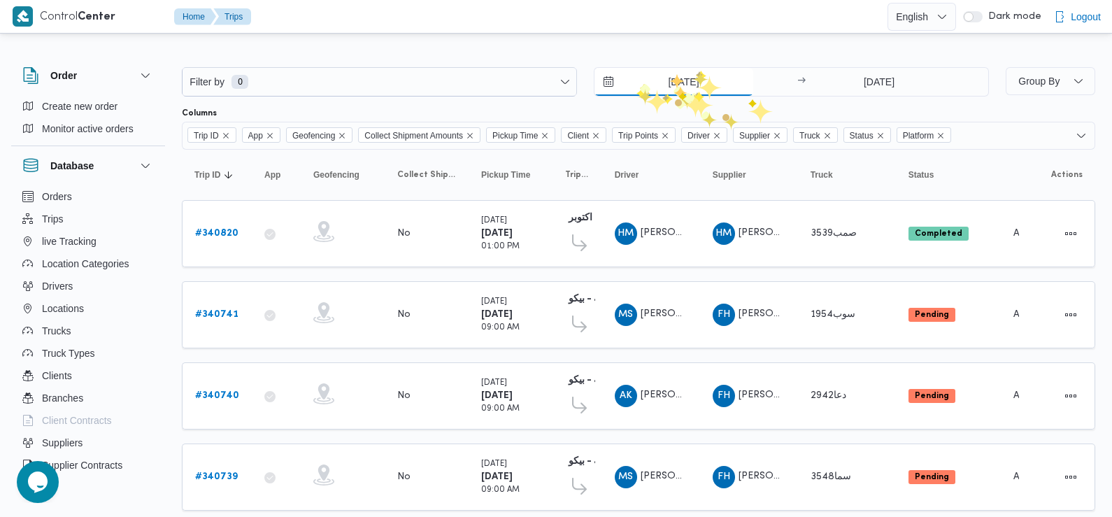
click at [673, 85] on input "[DATE]" at bounding box center [674, 82] width 159 height 28
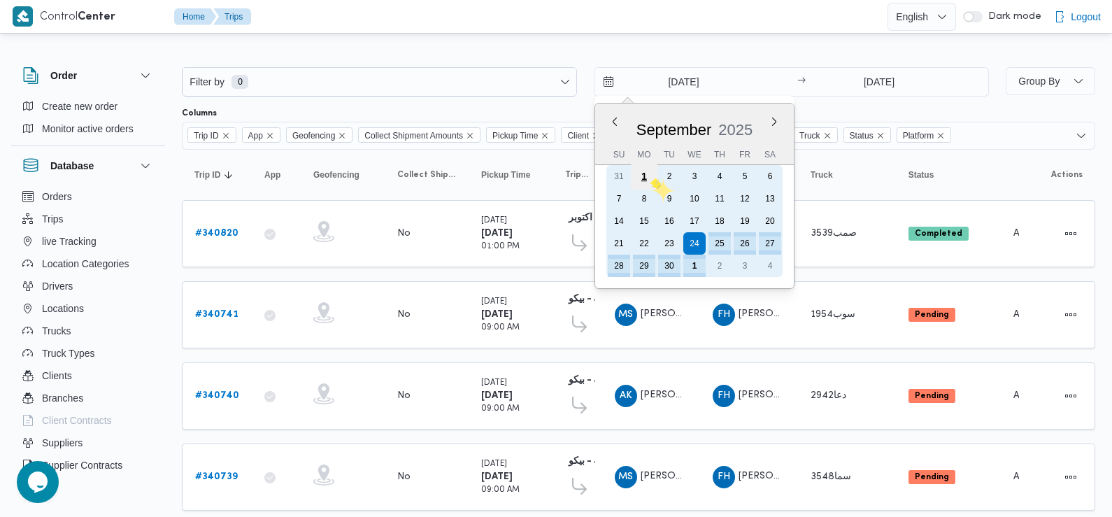
click at [649, 178] on div "1" at bounding box center [644, 176] width 27 height 27
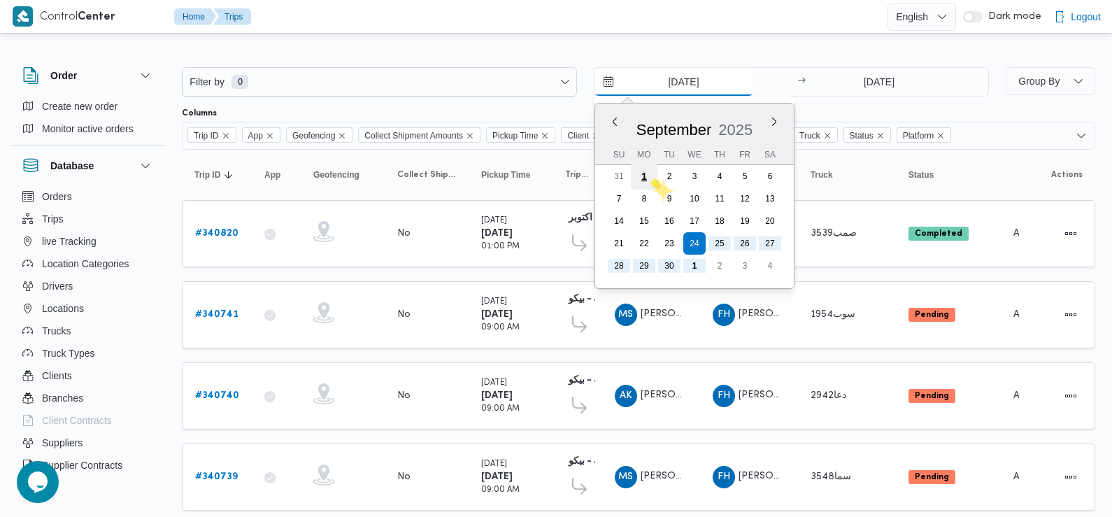
type input "[DATE]"
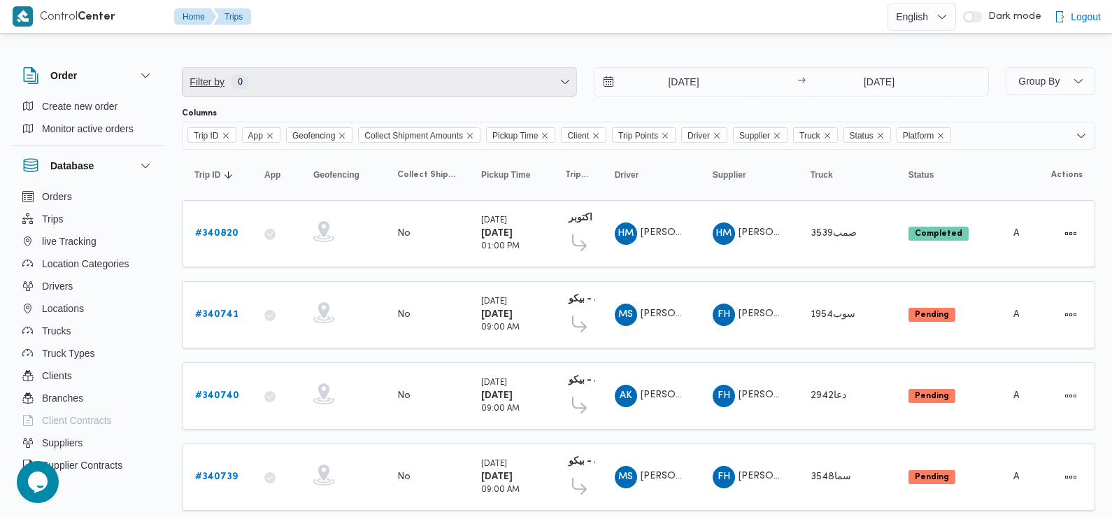
click at [423, 79] on span "Filter by 0" at bounding box center [380, 82] width 394 height 28
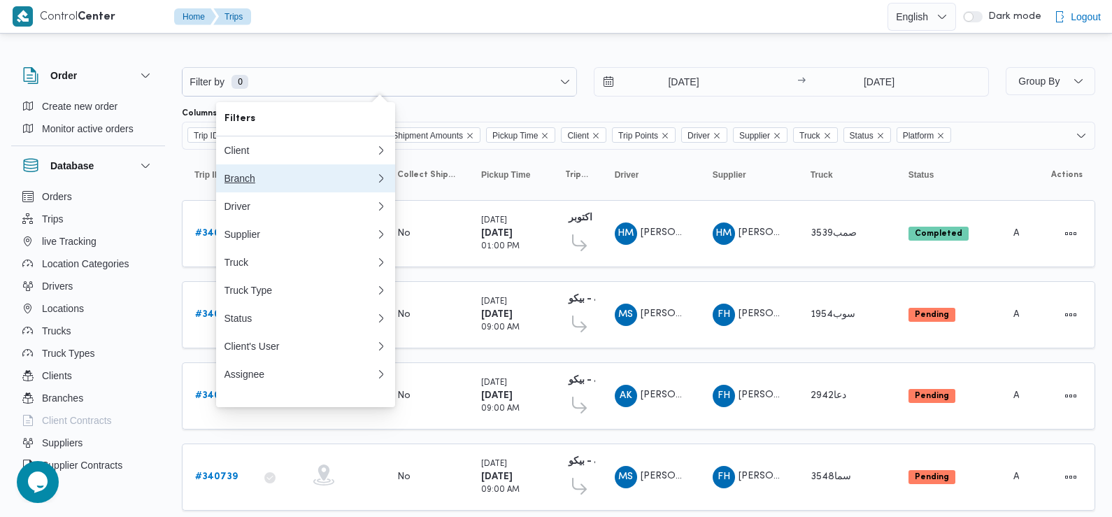
click at [283, 174] on button "Branch" at bounding box center [305, 178] width 179 height 28
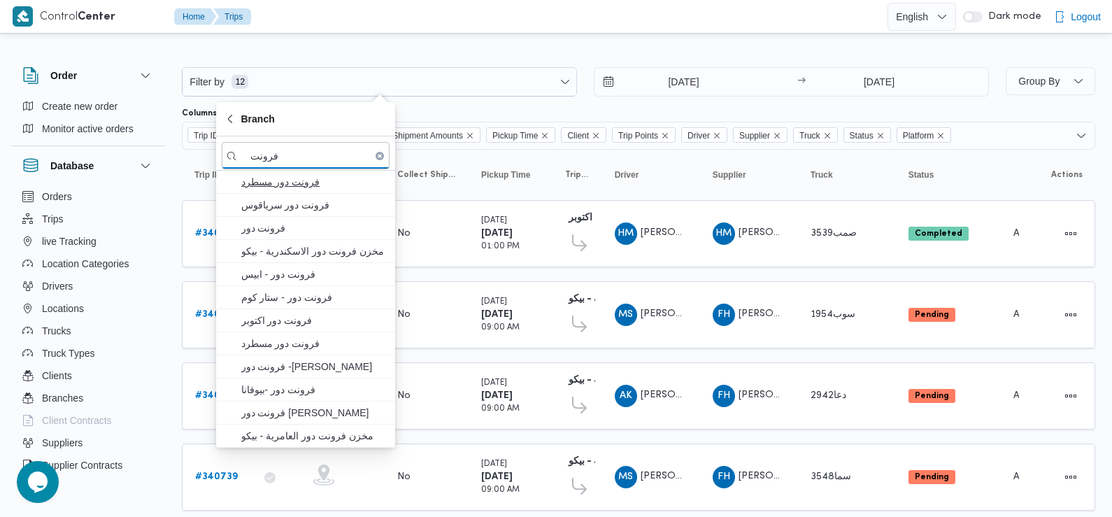
type input "فرونت"
click at [288, 189] on span "فرونت دور مسطرد" at bounding box center [314, 182] width 146 height 17
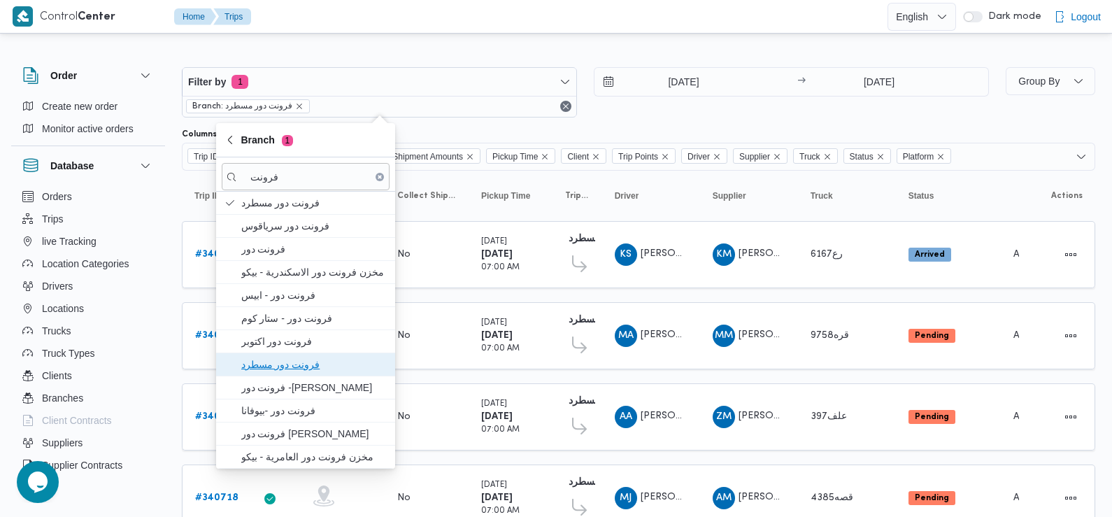
click at [299, 365] on span "فرونت دور مسطرد" at bounding box center [314, 364] width 146 height 17
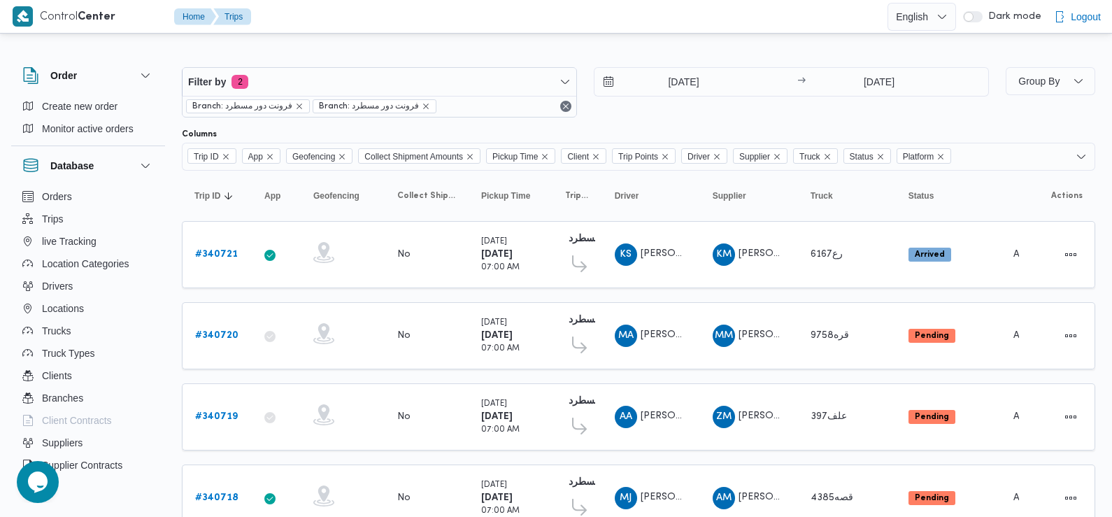
click at [689, 109] on div "[DATE] → [DATE]" at bounding box center [791, 92] width 395 height 50
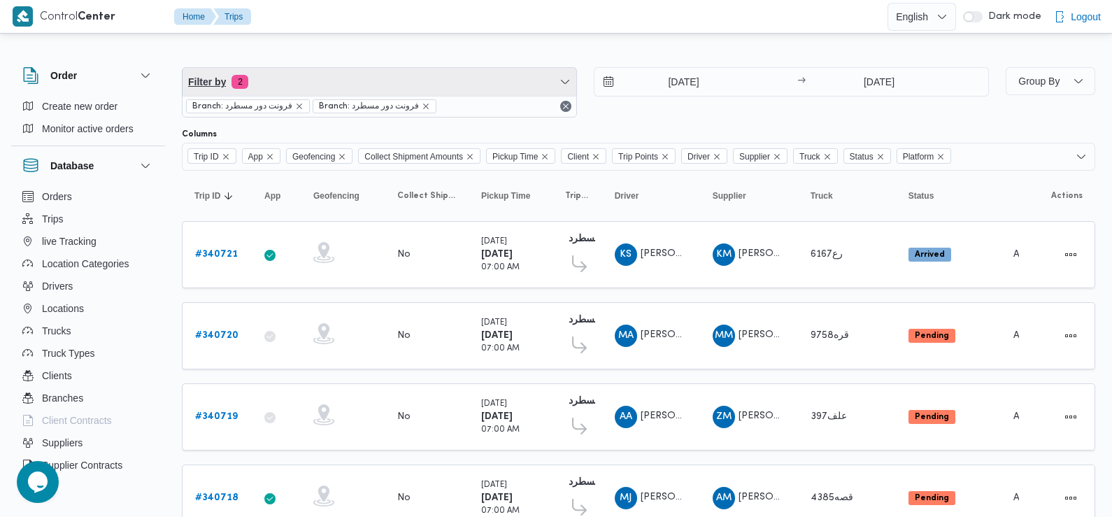
click at [378, 87] on span "Filter by 2" at bounding box center [380, 82] width 394 height 28
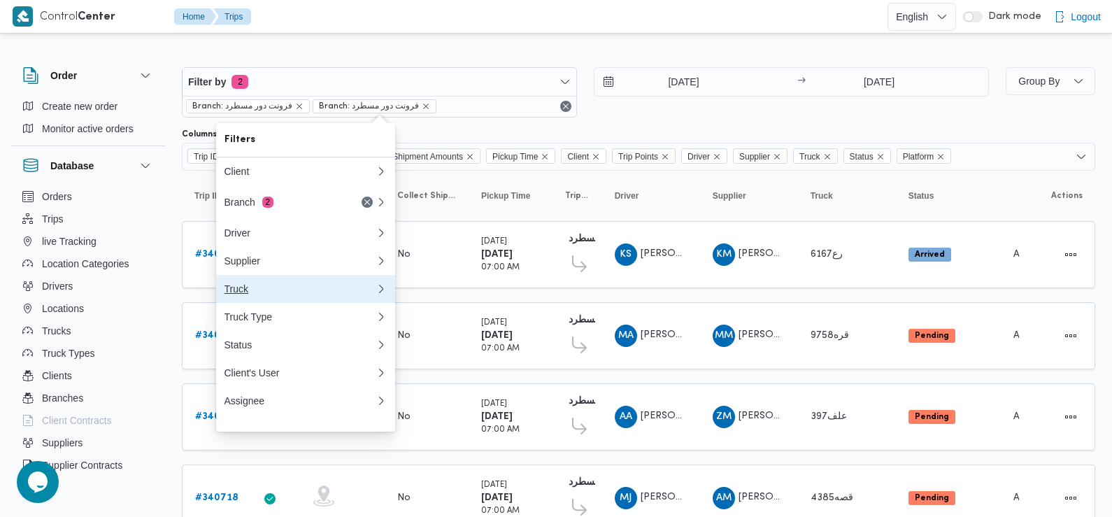
click at [255, 290] on div "Truck" at bounding box center [300, 288] width 151 height 11
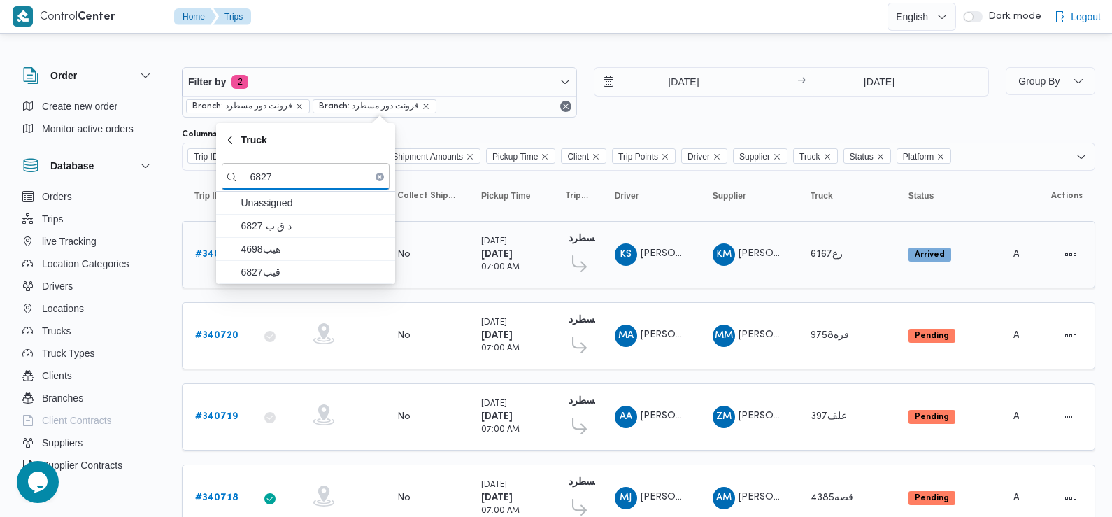
type input "6827"
click at [285, 228] on span "د ق ب 6827" at bounding box center [314, 226] width 146 height 17
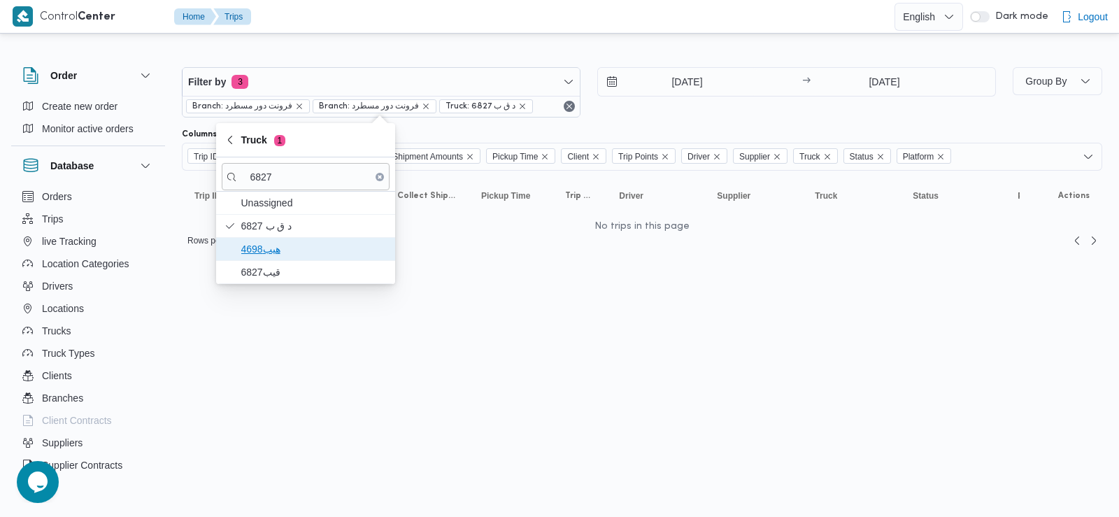
click at [282, 245] on span "هيب4698" at bounding box center [314, 249] width 146 height 17
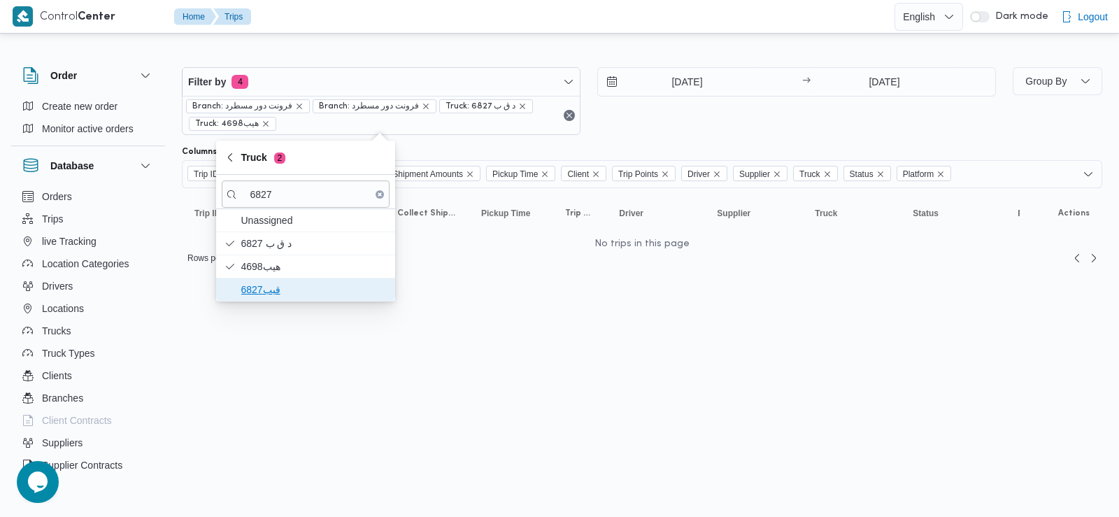
click at [289, 285] on span "قيب6827" at bounding box center [314, 289] width 146 height 17
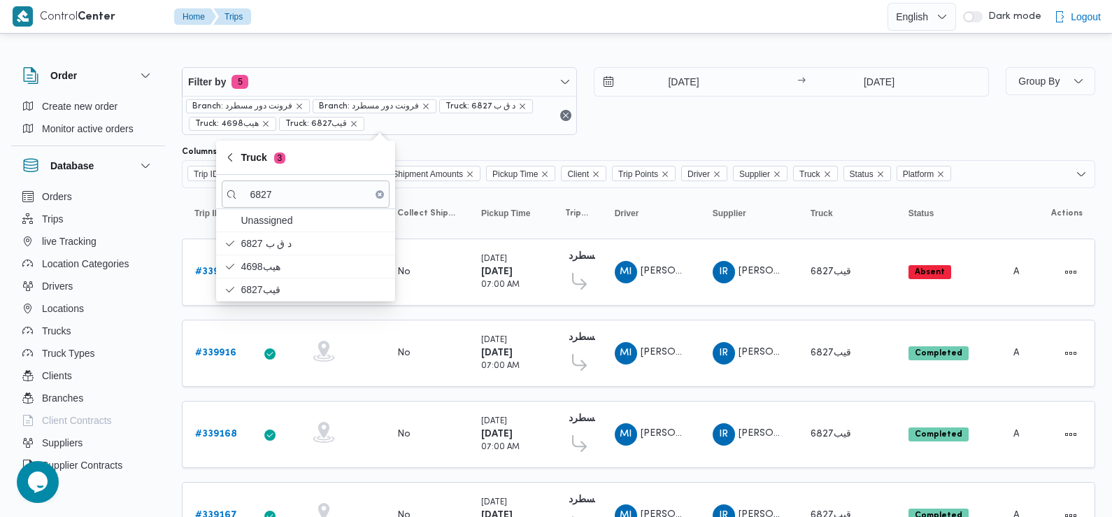
click at [378, 196] on icon "Clear input" at bounding box center [380, 194] width 4 height 4
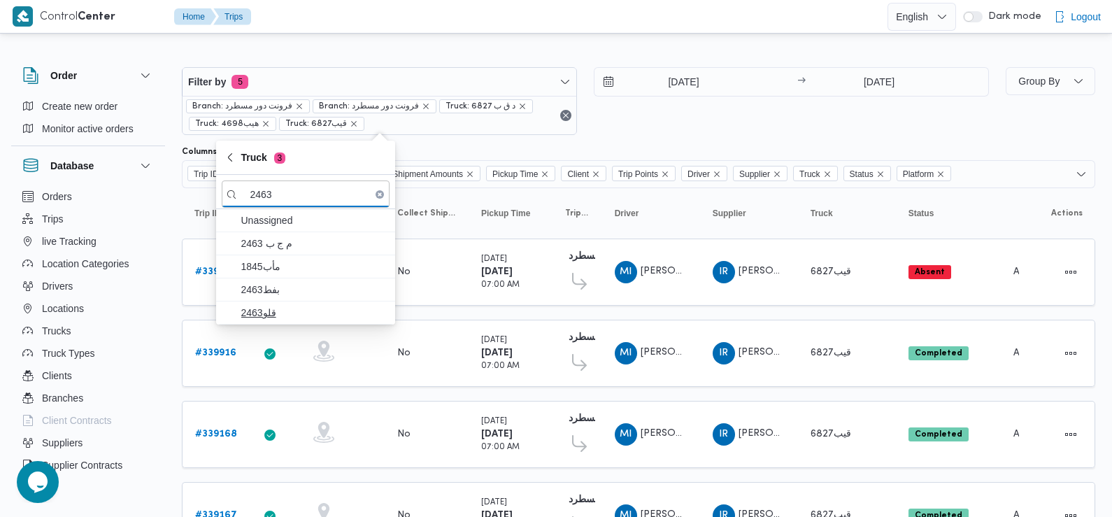
type input "2463"
click at [315, 317] on span "قلو2463" at bounding box center [314, 312] width 146 height 17
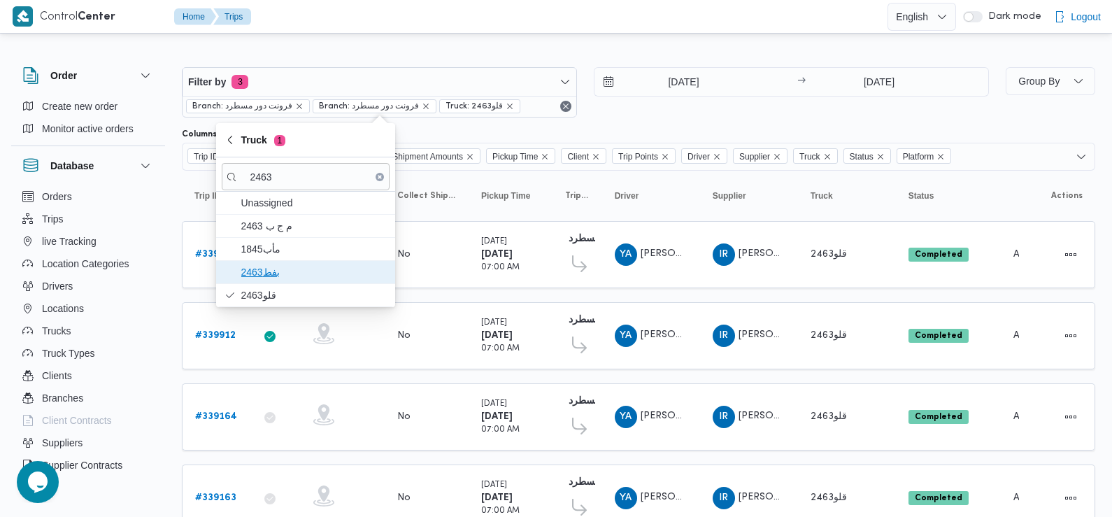
click at [316, 277] on span "بفط2463" at bounding box center [314, 272] width 146 height 17
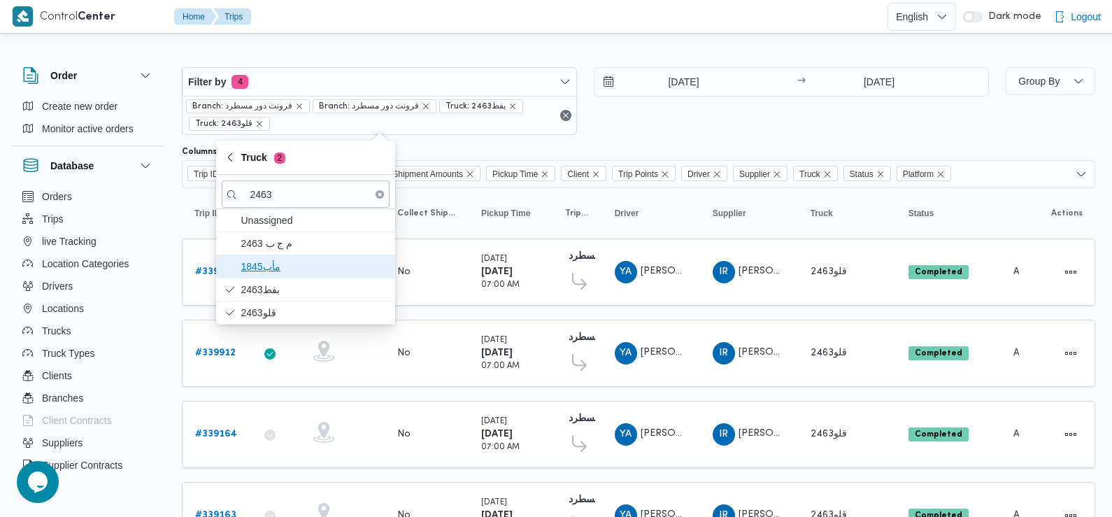
click at [320, 261] on span "1845مأب" at bounding box center [314, 266] width 146 height 17
